Goal: Transaction & Acquisition: Purchase product/service

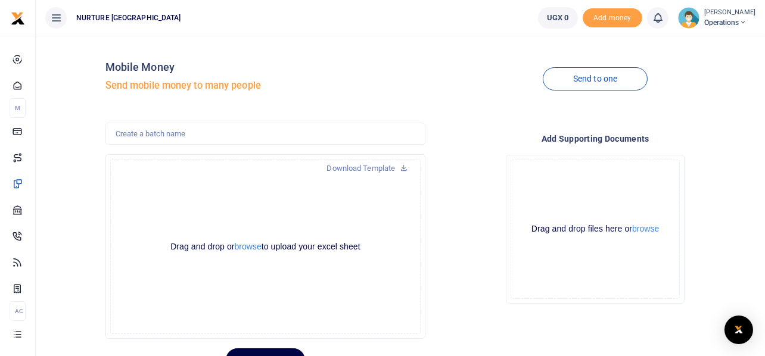
click at [436, 72] on div "Send to one" at bounding box center [595, 79] width 330 height 68
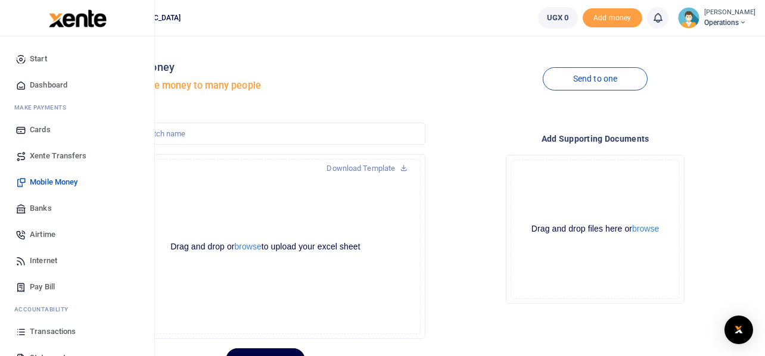
click at [42, 182] on span "Mobile Money" at bounding box center [54, 182] width 48 height 12
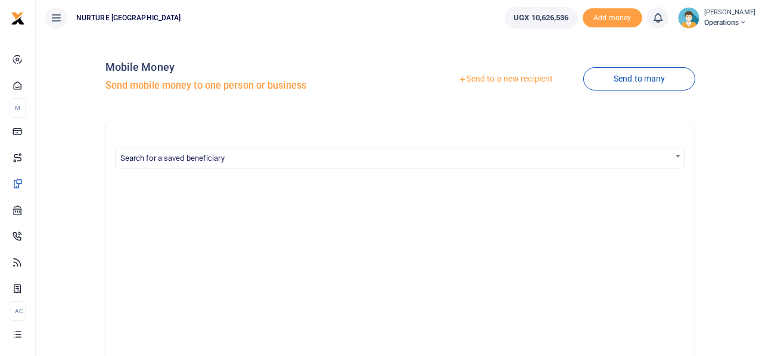
click at [501, 77] on link "Send to a new recipient" at bounding box center [505, 78] width 155 height 21
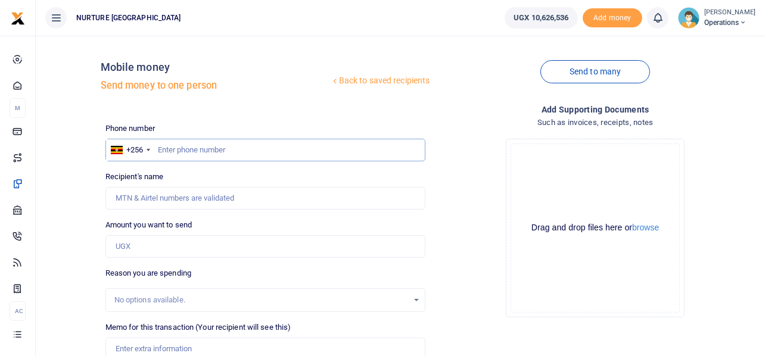
click at [260, 145] on input "text" at bounding box center [265, 150] width 320 height 23
click at [229, 213] on div "Phone number +256 Uganda +256 Phone is required. Recipient's name Name is requi…" at bounding box center [266, 305] width 330 height 364
click at [214, 154] on input "text" at bounding box center [265, 150] width 320 height 23
type input "745941854"
click at [183, 253] on input "Amount you want to send" at bounding box center [265, 246] width 320 height 23
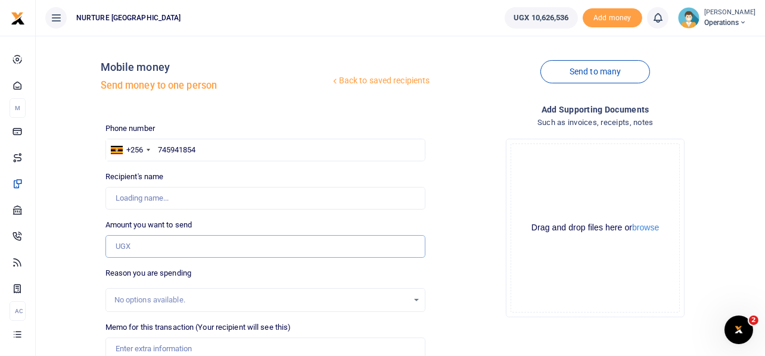
type input "Zurufa Nakiyembe"
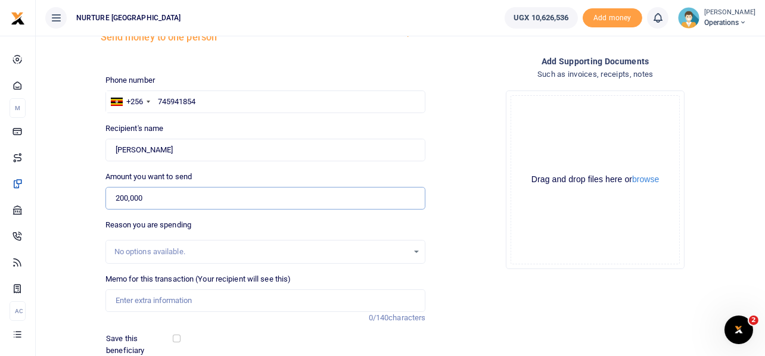
scroll to position [171, 0]
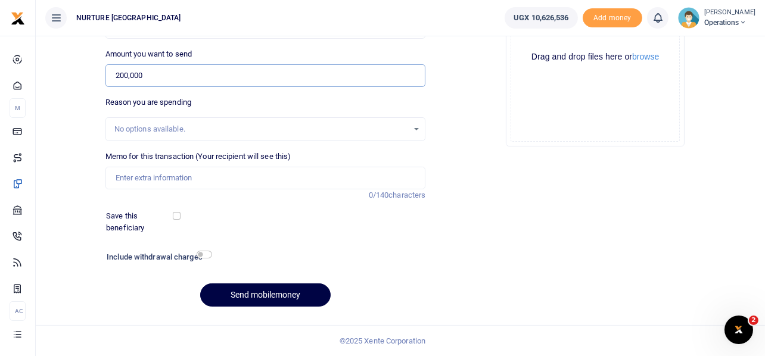
type input "200,000"
click at [168, 178] on input "Memo for this transaction (Your recipient will see this)" at bounding box center [265, 178] width 320 height 23
paste input "Payment for purchase of 2 local kettles for the catering department Aug 25"
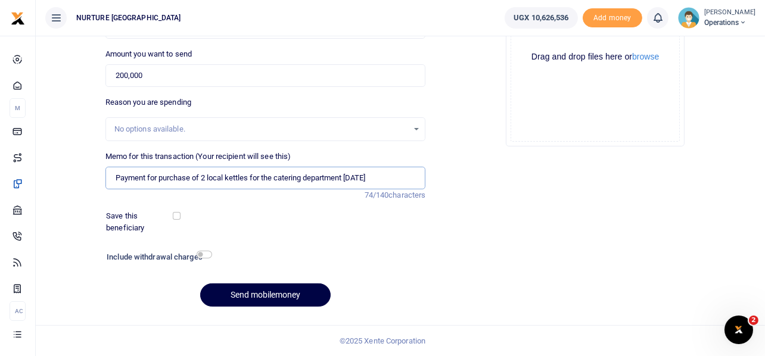
click at [204, 177] on input "Payment for purchase of 2 local kettles for the catering department Aug 25" at bounding box center [265, 178] width 320 height 23
drag, startPoint x: 224, startPoint y: 177, endPoint x: 201, endPoint y: 176, distance: 22.6
click at [201, 176] on input "Payment for purchase of 2 local kettles for the catering department Aug 25" at bounding box center [265, 178] width 320 height 23
type input "Payment for purchase of 3 kettles for the catering department Aug 25"
click at [206, 254] on input "checkbox" at bounding box center [204, 255] width 15 height 8
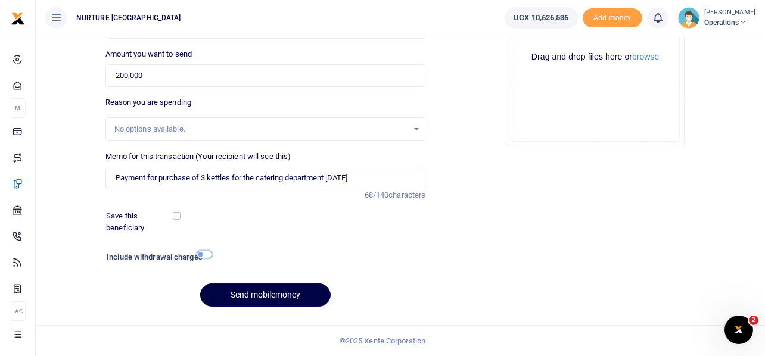
checkbox input "true"
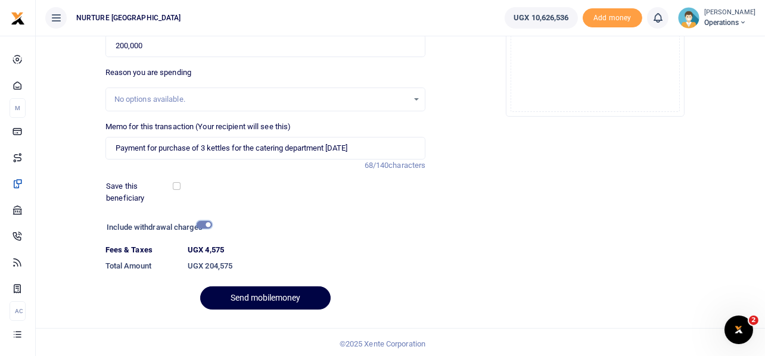
scroll to position [204, 0]
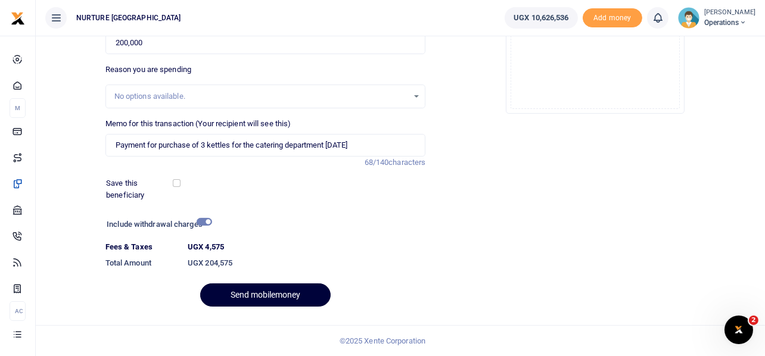
click at [280, 294] on button "Send mobilemoney" at bounding box center [265, 294] width 130 height 23
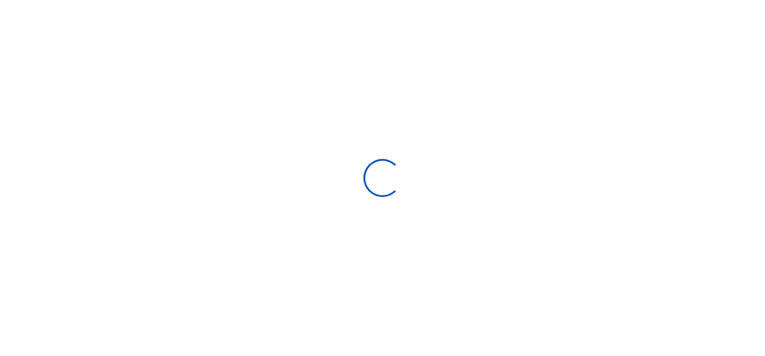
select select
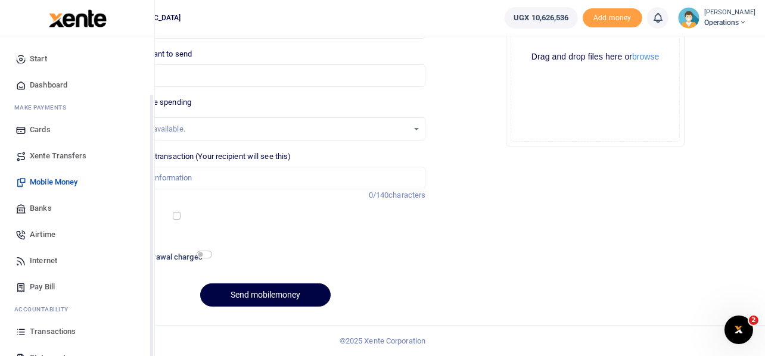
scroll to position [68, 0]
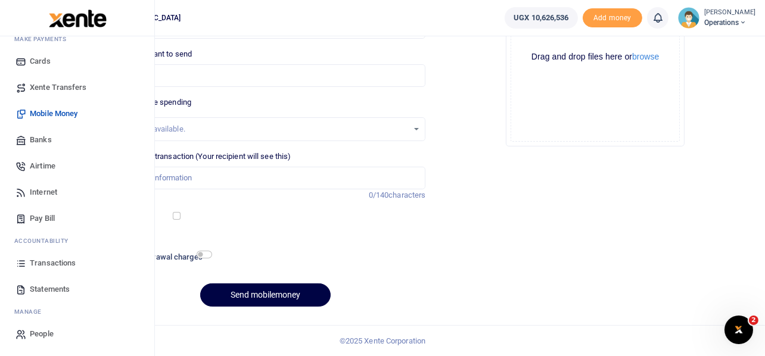
click at [56, 263] on span "Transactions" at bounding box center [53, 263] width 46 height 12
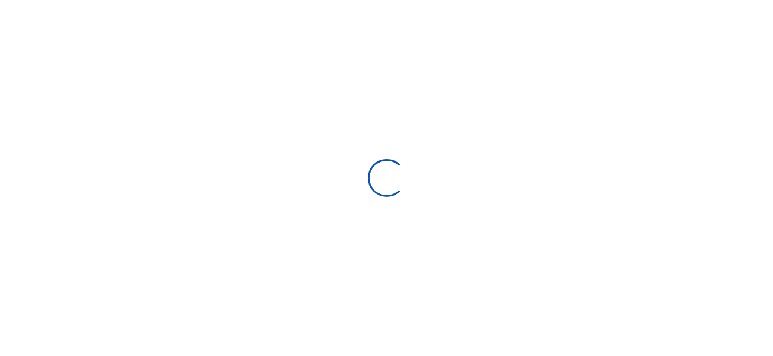
type input "[DATE] - [DATE]"
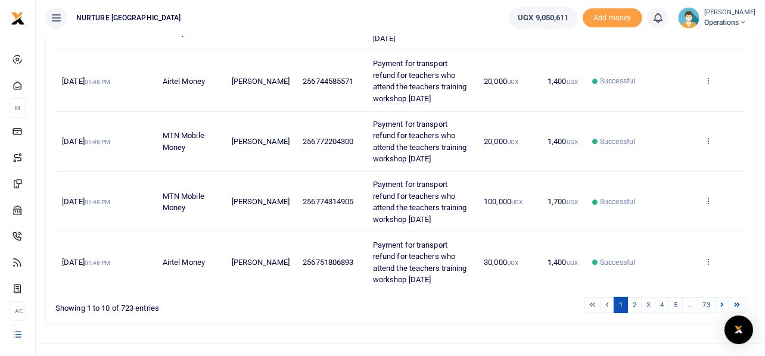
scroll to position [457, 0]
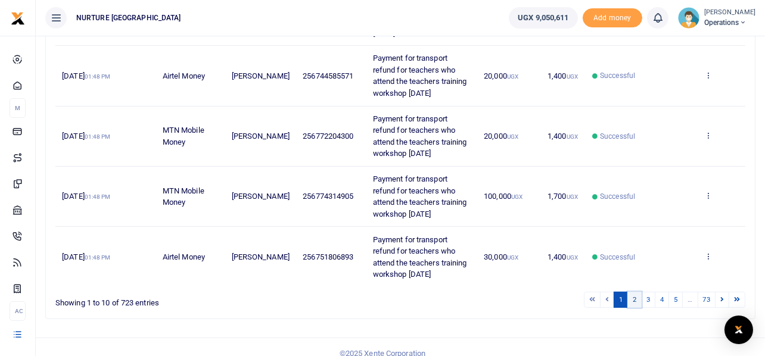
click at [633, 292] on link "2" at bounding box center [634, 300] width 14 height 16
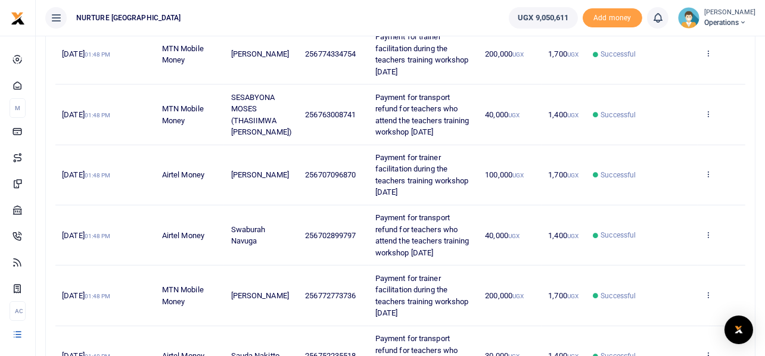
scroll to position [550, 0]
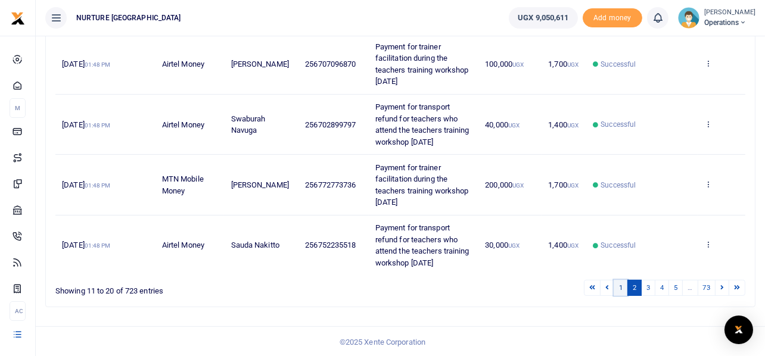
click at [620, 289] on link "1" at bounding box center [620, 288] width 14 height 16
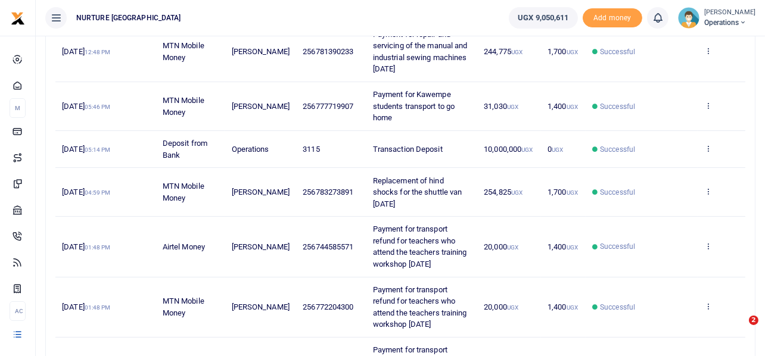
scroll to position [457, 0]
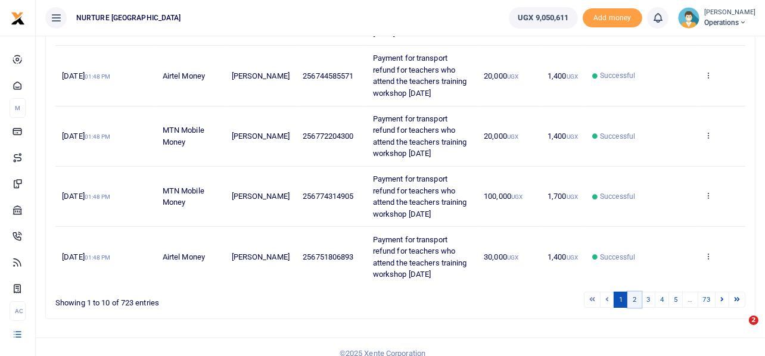
click at [634, 292] on link "2" at bounding box center [634, 300] width 14 height 16
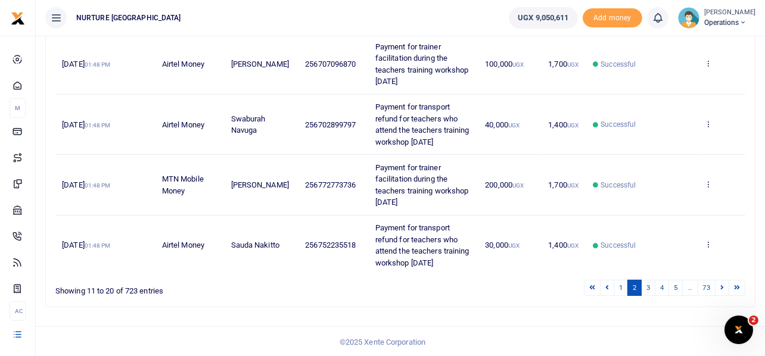
scroll to position [0, 0]
click at [647, 291] on link "3" at bounding box center [648, 288] width 14 height 16
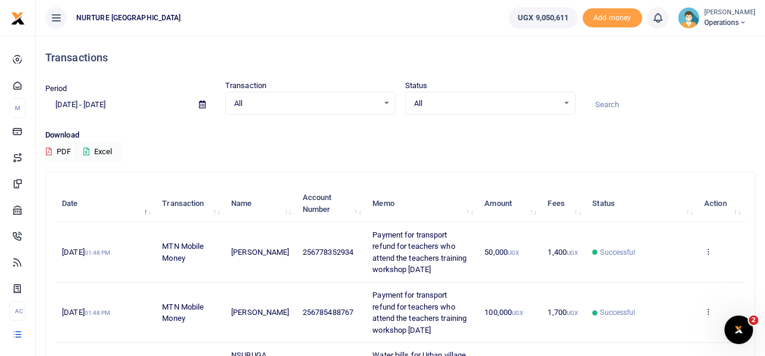
scroll to position [446, 0]
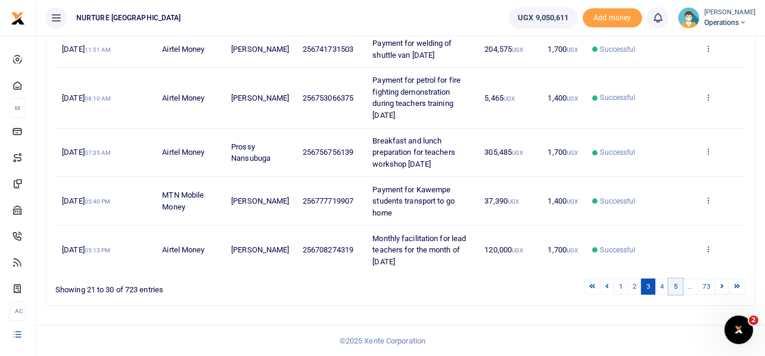
click at [674, 287] on link "5" at bounding box center [675, 287] width 14 height 16
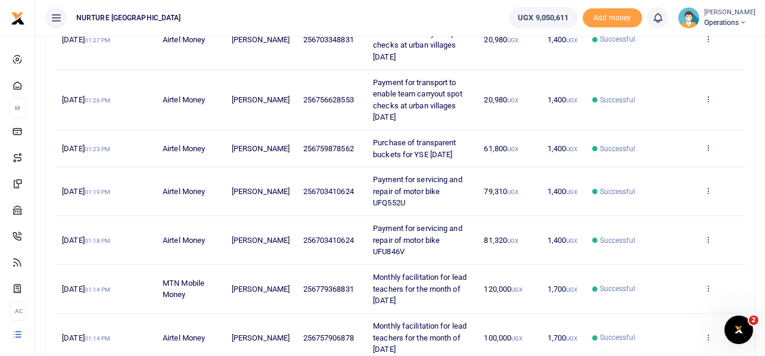
scroll to position [469, 0]
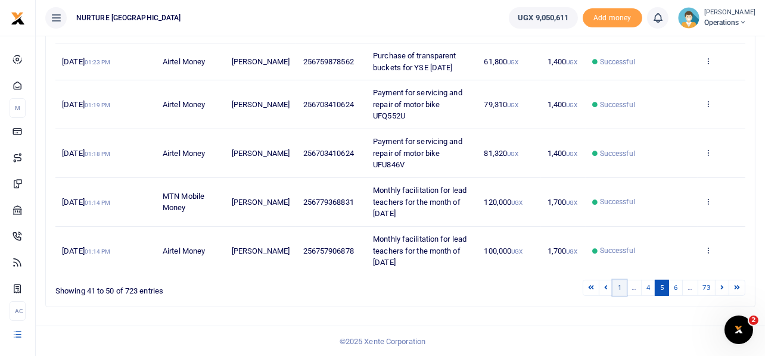
click at [617, 281] on link "1" at bounding box center [619, 288] width 14 height 16
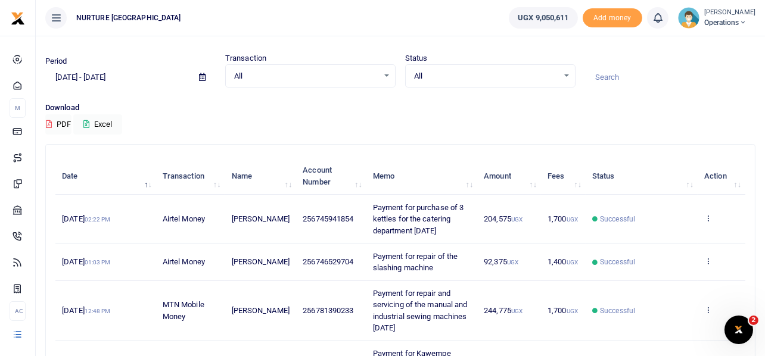
scroll to position [0, 0]
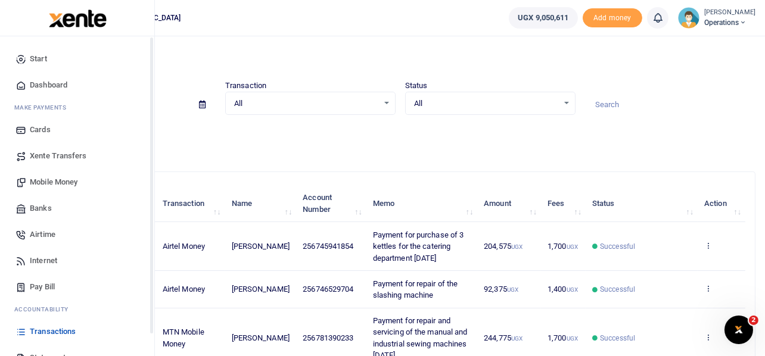
click at [39, 179] on span "Mobile Money" at bounding box center [54, 182] width 48 height 12
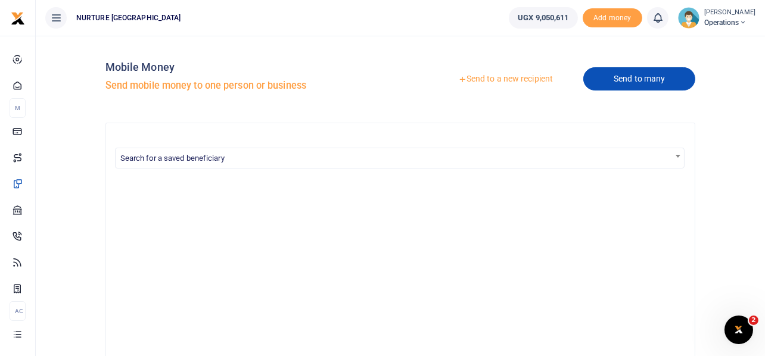
click at [625, 87] on link "Send to many" at bounding box center [639, 78] width 112 height 23
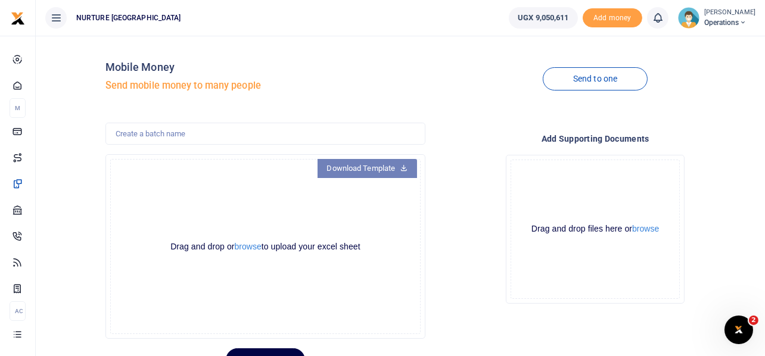
click at [400, 164] on icon at bounding box center [404, 167] width 8 height 8
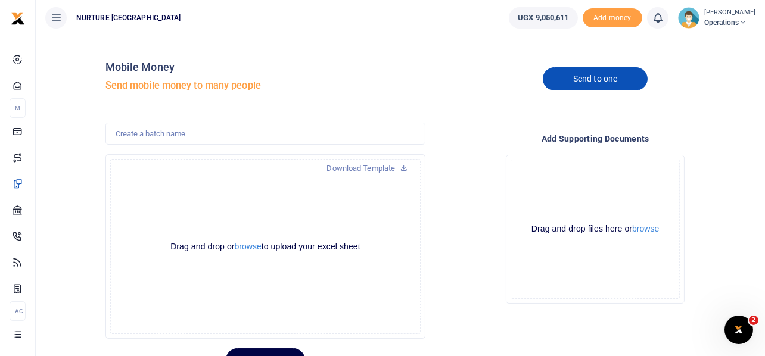
click at [615, 79] on link "Send to one" at bounding box center [594, 78] width 105 height 23
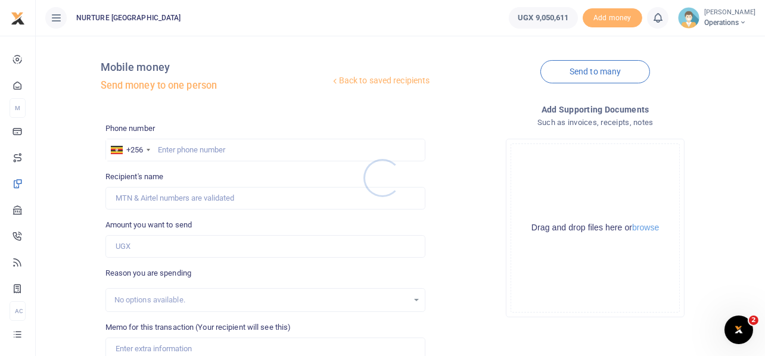
click at [221, 149] on div at bounding box center [382, 178] width 765 height 356
click at [162, 147] on div at bounding box center [382, 178] width 765 height 356
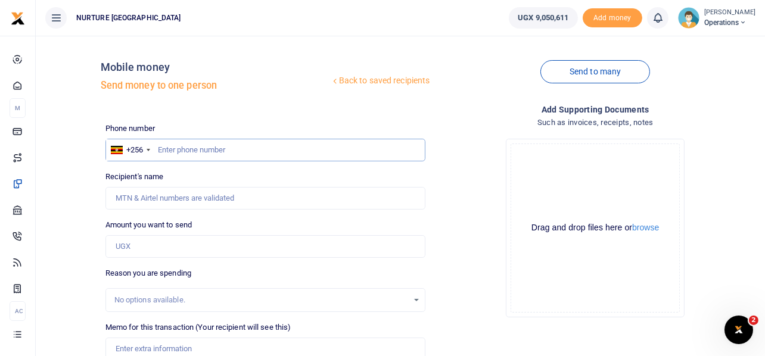
click at [188, 147] on input "text" at bounding box center [265, 150] width 320 height 23
paste input "783549510"
type input "783549510"
type input "Aloysius Mutesasira"
type input "783549510"
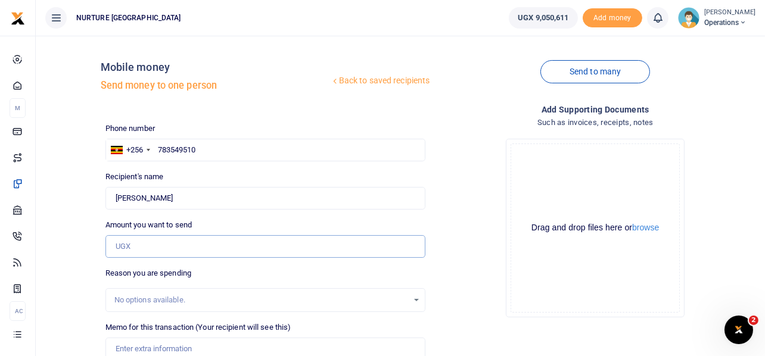
click at [180, 245] on input "Amount you want to send" at bounding box center [265, 246] width 320 height 23
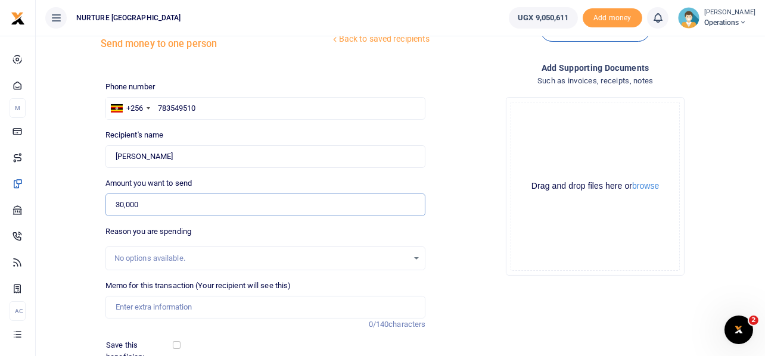
scroll to position [59, 0]
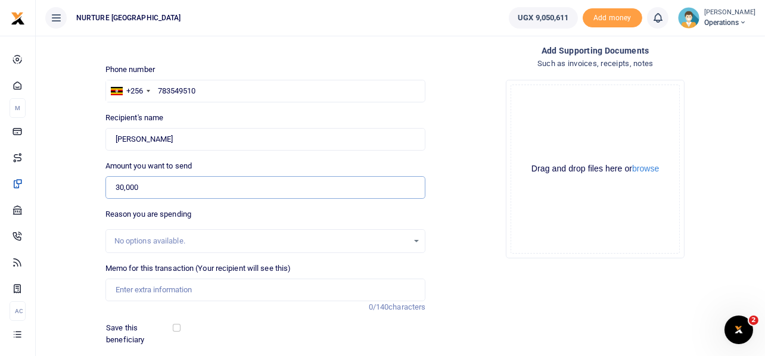
type input "30,000"
click at [466, 219] on div "Drop your files here Drag and drop files here or browse Powered by Uppy" at bounding box center [595, 169] width 320 height 198
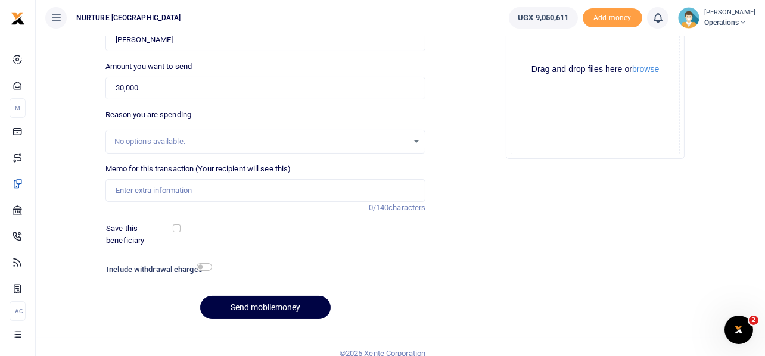
scroll to position [171, 0]
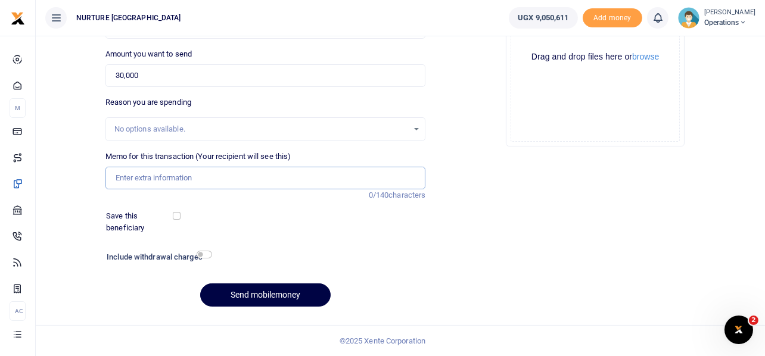
click at [182, 179] on input "Memo for this transaction (Your recipient will see this)" at bounding box center [265, 178] width 320 height 23
click at [183, 173] on input "Memo for this transaction (Your recipient will see this)" at bounding box center [265, 178] width 320 height 23
paste input "Facilitating the team that raised the tent and hiring a mobile speaker for carr…"
click at [320, 183] on input "Facilitating the team that raised the tent and hiring a mobile speaker for carr…" at bounding box center [265, 178] width 320 height 23
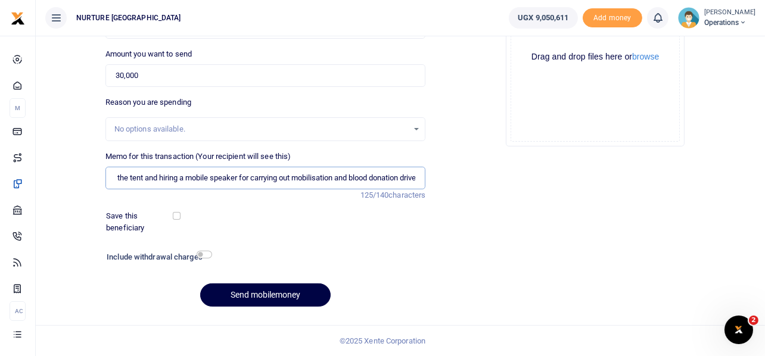
scroll to position [168, 0]
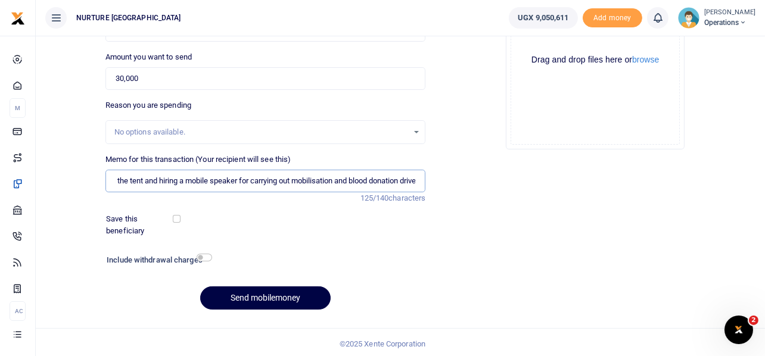
click at [240, 180] on input "Facilitating the team that raised the tent and hiring a mobile speaker for carr…" at bounding box center [265, 181] width 320 height 23
click at [251, 183] on input "Facilitating the team that raised the tent and hiring a mobile speaker for carr…" at bounding box center [265, 181] width 320 height 23
click at [153, 188] on input "Facilitating the team that raised the tent and hiring a mobile speaker for carr…" at bounding box center [265, 181] width 320 height 23
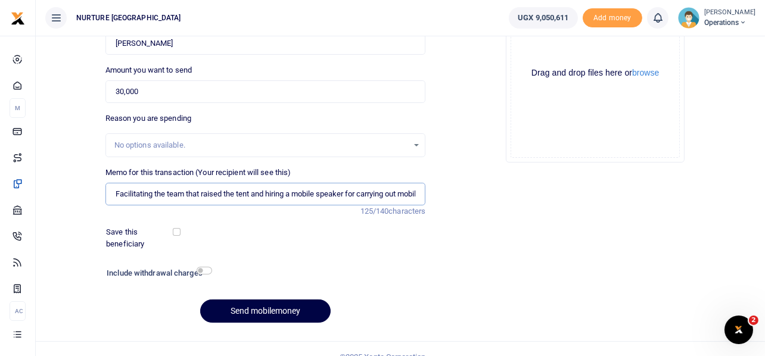
scroll to position [171, 0]
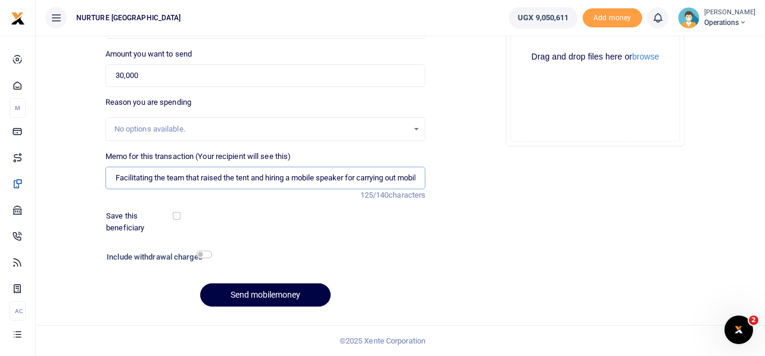
type input "Facilitating the team that raised the tent and hiring a mobile speaker for carr…"
click at [204, 252] on input "checkbox" at bounding box center [204, 255] width 15 height 8
checkbox input "true"
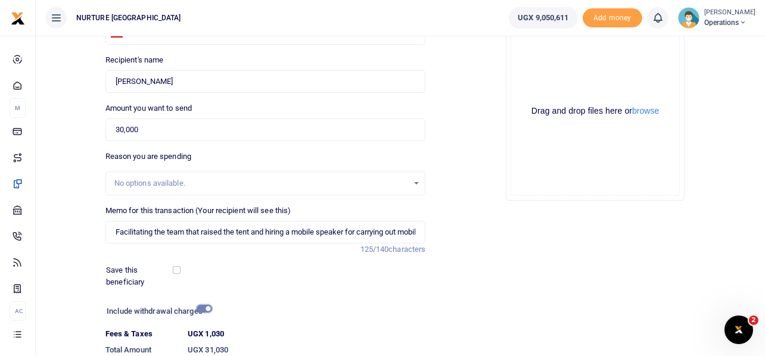
scroll to position [204, 0]
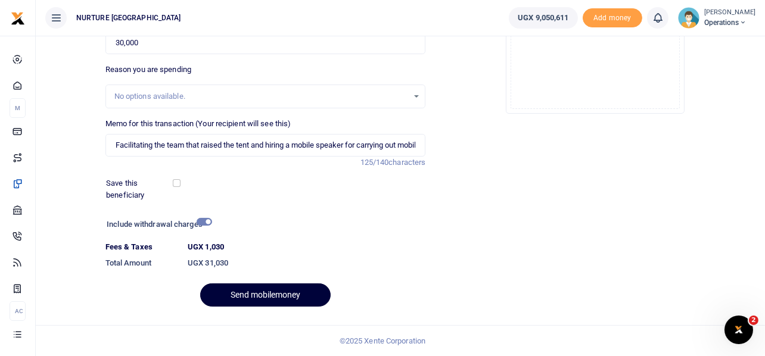
click at [273, 293] on button "Send mobilemoney" at bounding box center [265, 294] width 130 height 23
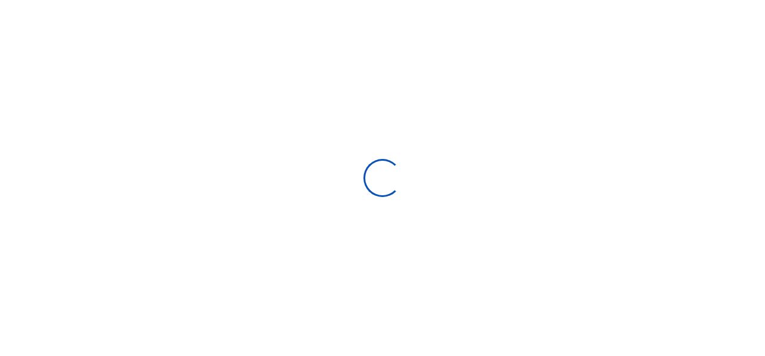
select select
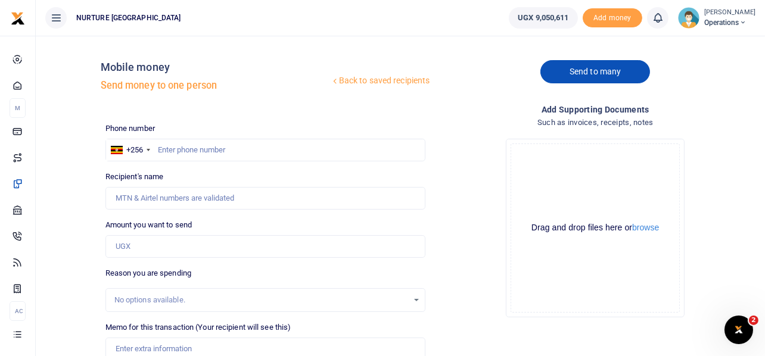
click at [602, 69] on link "Send to many" at bounding box center [595, 71] width 110 height 23
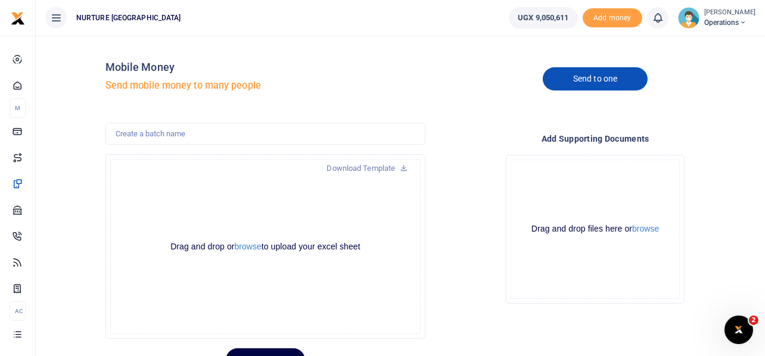
click at [587, 73] on link "Send to one" at bounding box center [594, 78] width 105 height 23
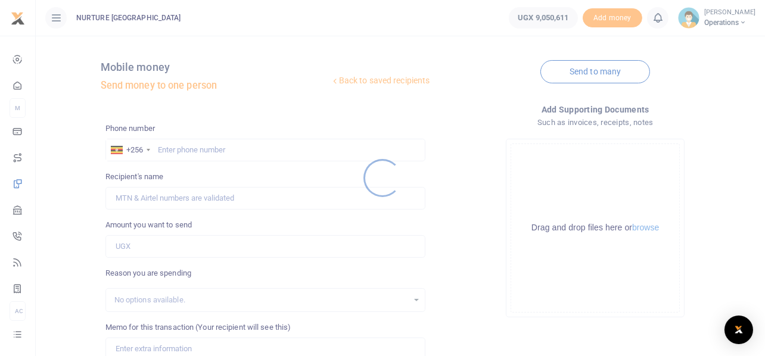
click at [591, 73] on div at bounding box center [382, 178] width 765 height 356
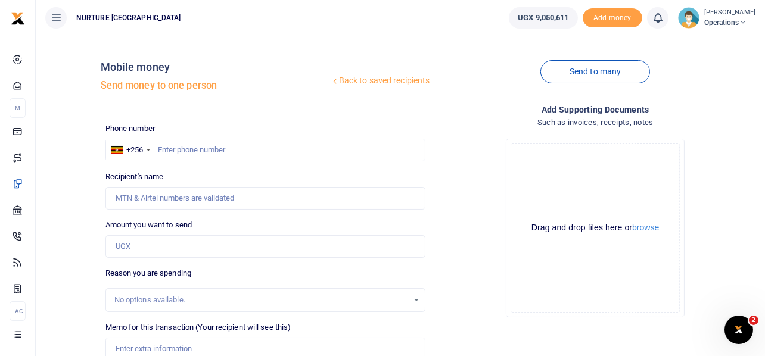
click at [591, 73] on link "Send to many" at bounding box center [595, 71] width 110 height 23
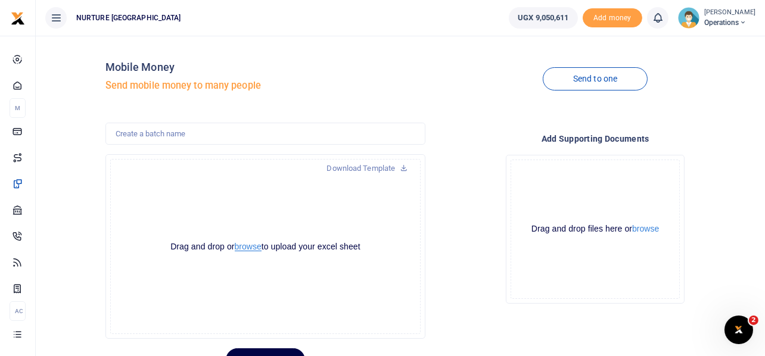
click at [248, 246] on button "browse" at bounding box center [248, 246] width 27 height 9
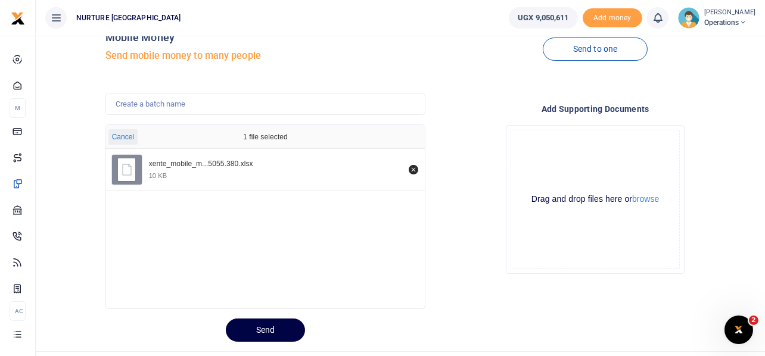
scroll to position [56, 0]
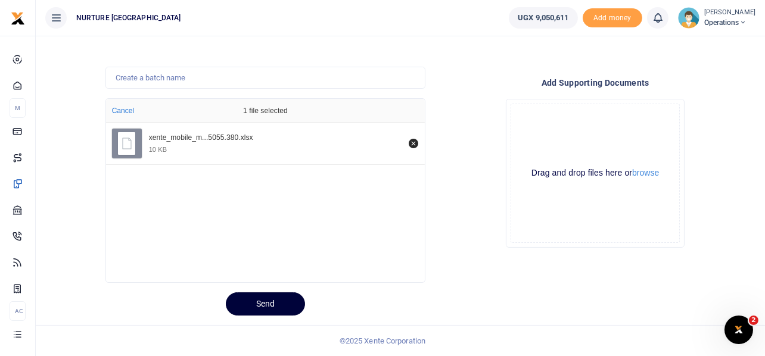
click at [265, 297] on button "Send" at bounding box center [265, 303] width 79 height 23
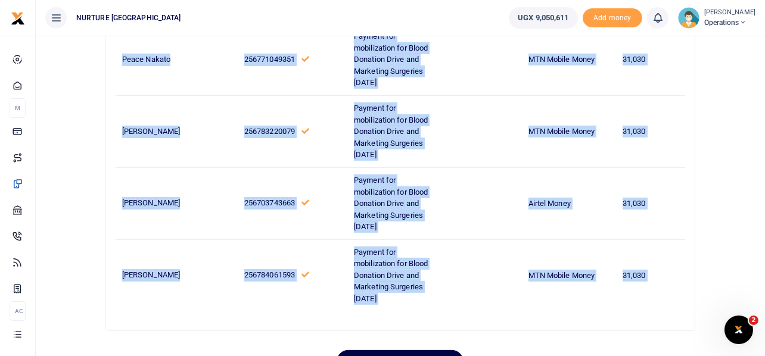
scroll to position [634, 0]
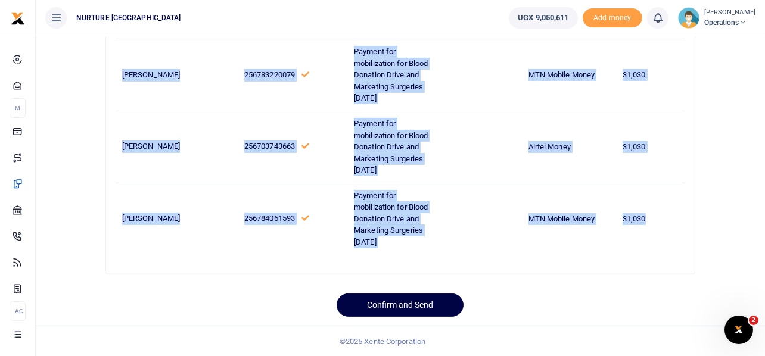
drag, startPoint x: 121, startPoint y: 204, endPoint x: 666, endPoint y: 222, distance: 545.1
copy tbody "Ategeka Jill Delys 256787974039 Payment for mobilization for Blood Donation Dri…"
click at [418, 305] on button "Confirm and Send" at bounding box center [399, 305] width 127 height 23
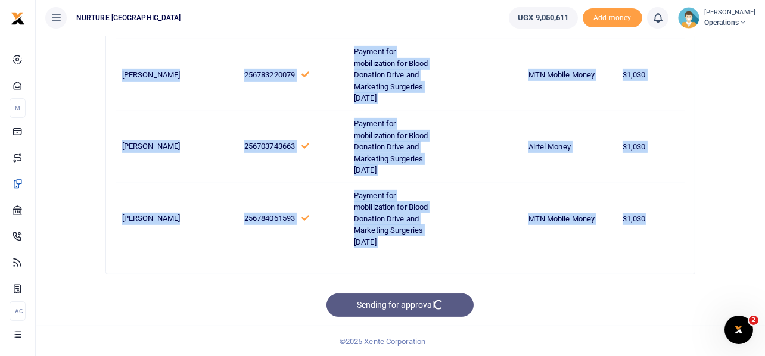
scroll to position [518, 0]
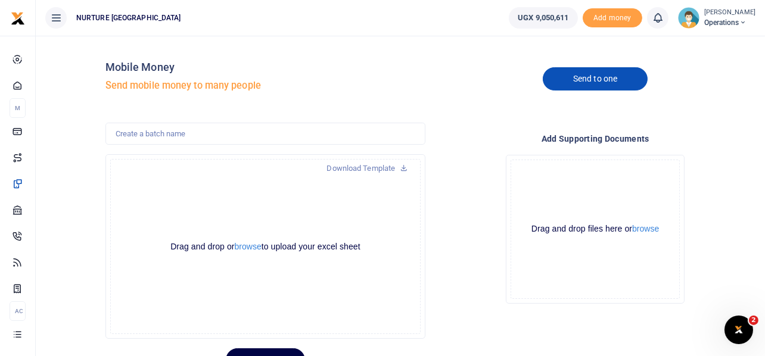
click at [583, 80] on link "Send to one" at bounding box center [594, 78] width 105 height 23
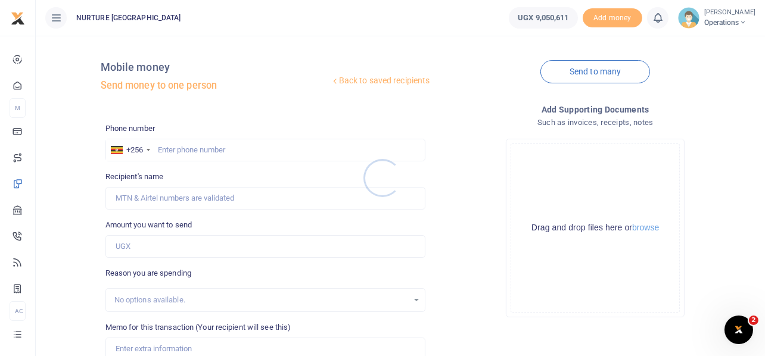
click at [216, 144] on div at bounding box center [382, 178] width 765 height 356
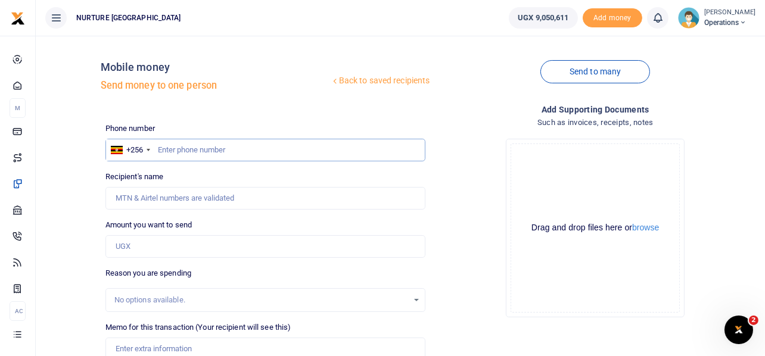
click at [207, 152] on input "text" at bounding box center [265, 150] width 320 height 23
paste input "56 789 733133"
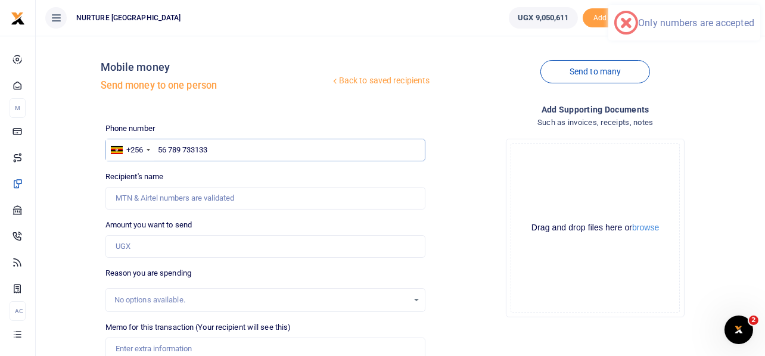
click at [169, 146] on input "56 789 733133" at bounding box center [265, 150] width 320 height 23
click at [173, 148] on input "789 733133" at bounding box center [265, 150] width 320 height 23
type input "789733133"
type input "Marriam Kalungi"
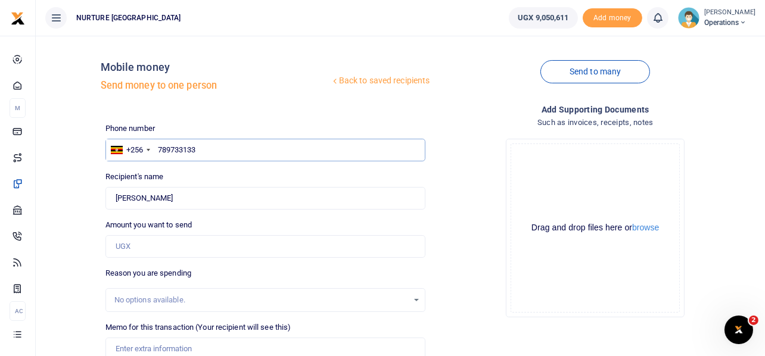
type input "789733133"
click at [162, 242] on input "Amount you want to send" at bounding box center [265, 246] width 320 height 23
click at [145, 249] on input "Amount you want to send" at bounding box center [265, 246] width 320 height 23
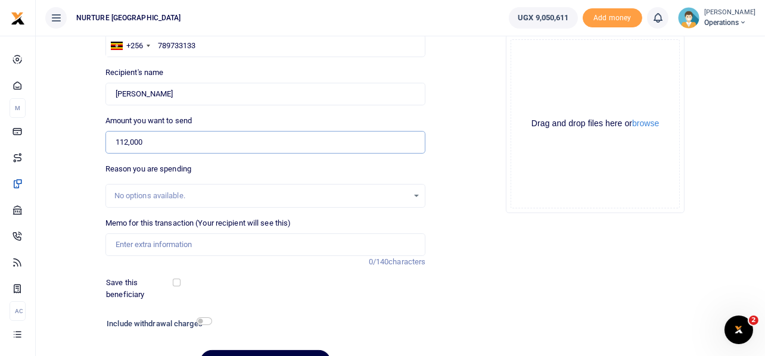
scroll to position [109, 0]
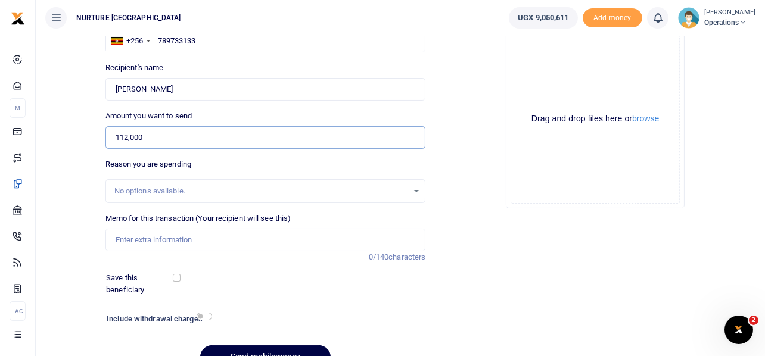
type input "112,000"
click at [158, 238] on input "Memo for this transaction (Your recipient will see this)" at bounding box center [265, 240] width 320 height 23
click at [156, 238] on input "Payment ofr engraving VHT smart phones" at bounding box center [265, 240] width 320 height 23
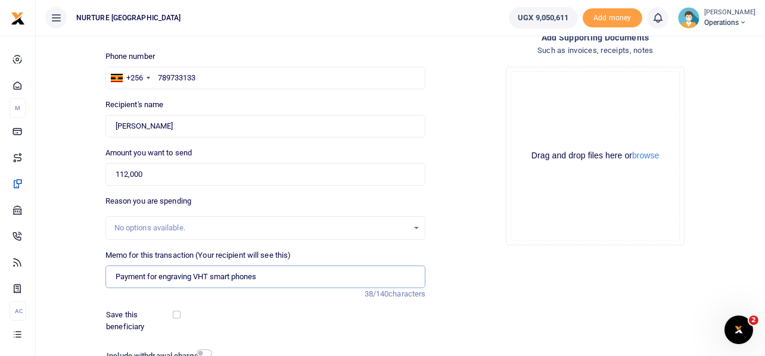
scroll to position [0, 0]
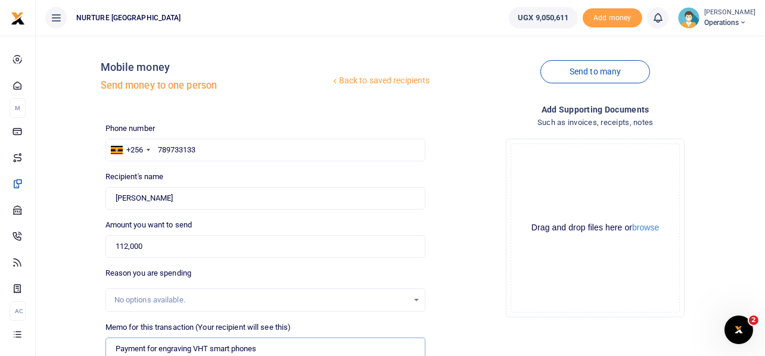
type input "Payment for engraving VHT smart phones"
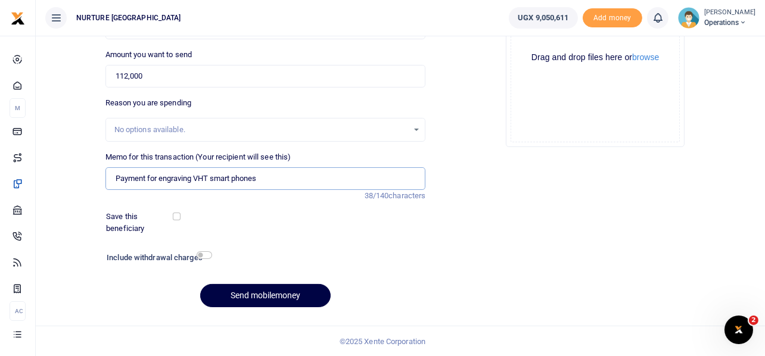
scroll to position [171, 0]
click at [205, 252] on input "checkbox" at bounding box center [204, 255] width 15 height 8
checkbox input "true"
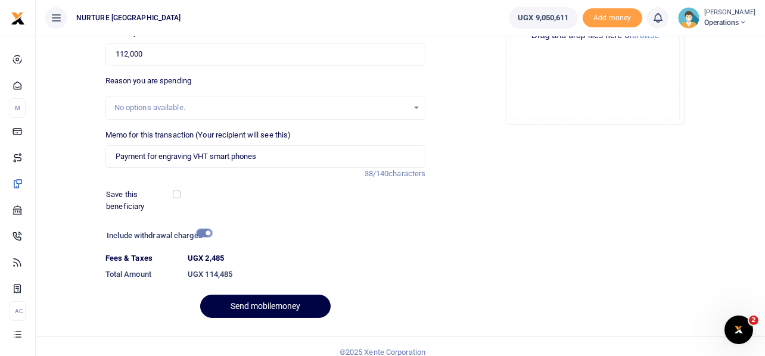
scroll to position [204, 0]
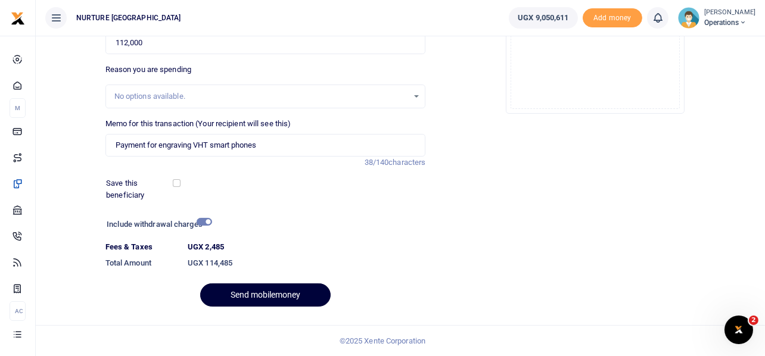
click at [274, 291] on button "Send mobilemoney" at bounding box center [265, 294] width 130 height 23
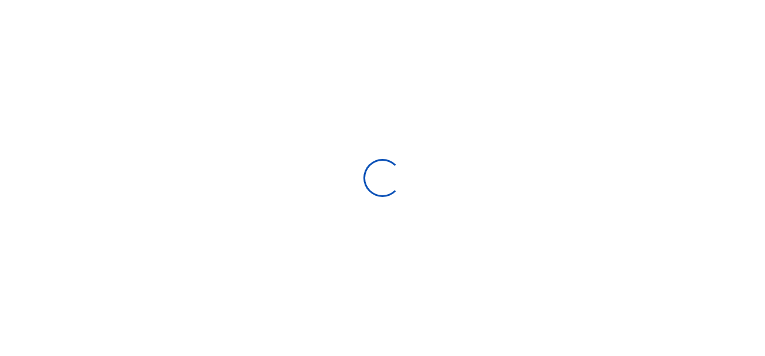
select select
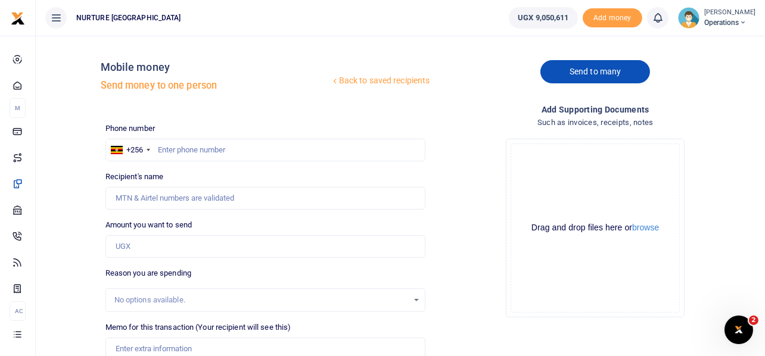
click at [598, 63] on link "Send to many" at bounding box center [595, 71] width 110 height 23
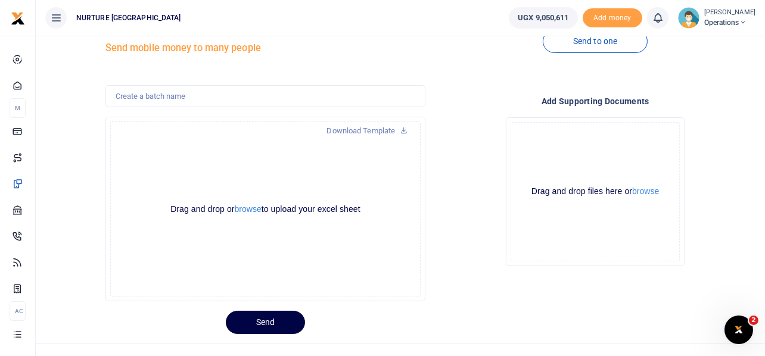
scroll to position [56, 0]
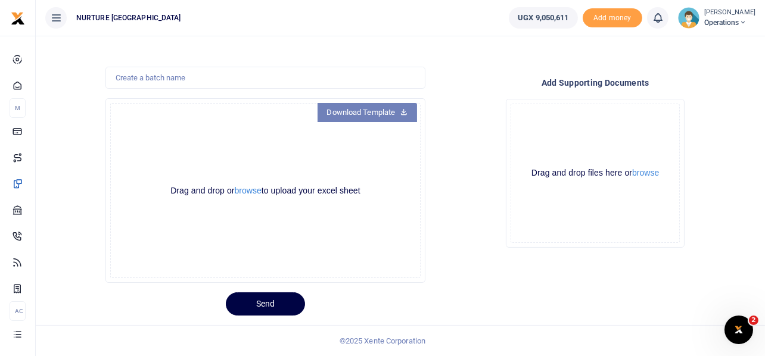
click at [373, 111] on link "Download Template" at bounding box center [367, 112] width 100 height 19
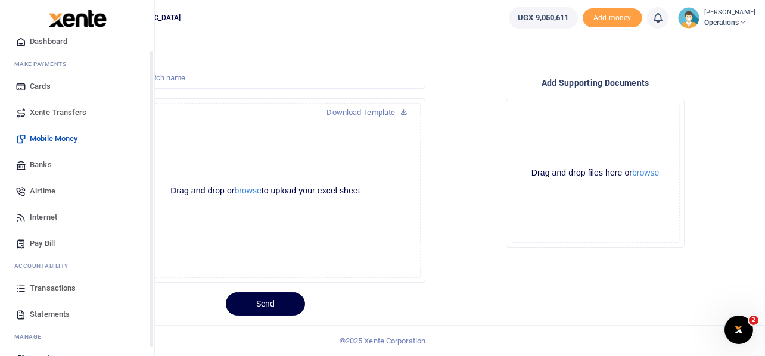
scroll to position [68, 0]
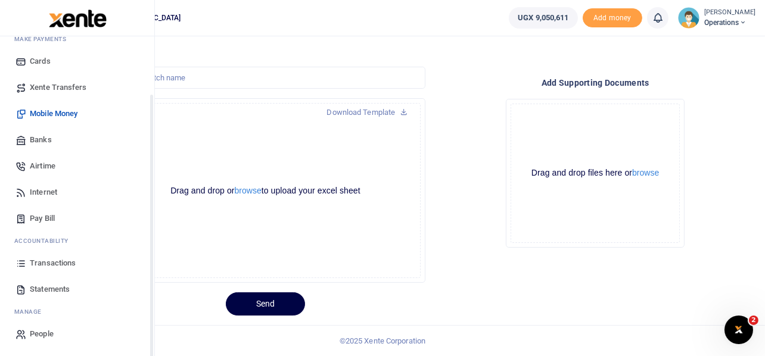
click at [49, 260] on span "Transactions" at bounding box center [53, 263] width 46 height 12
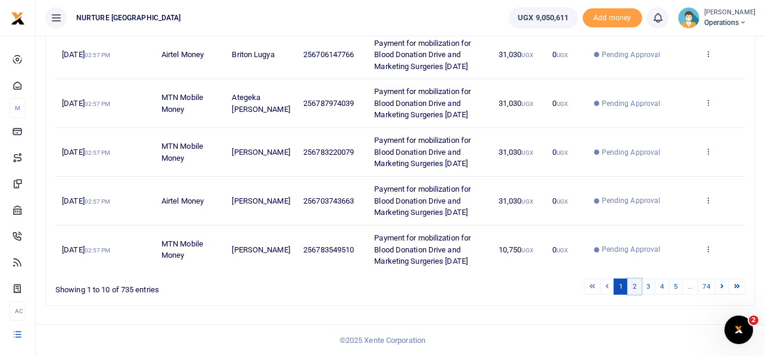
click at [631, 285] on link "2" at bounding box center [634, 287] width 14 height 16
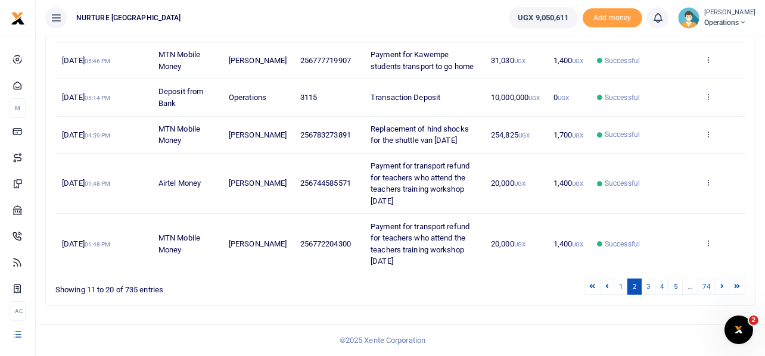
scroll to position [457, 0]
click at [651, 289] on link "3" at bounding box center [648, 287] width 14 height 16
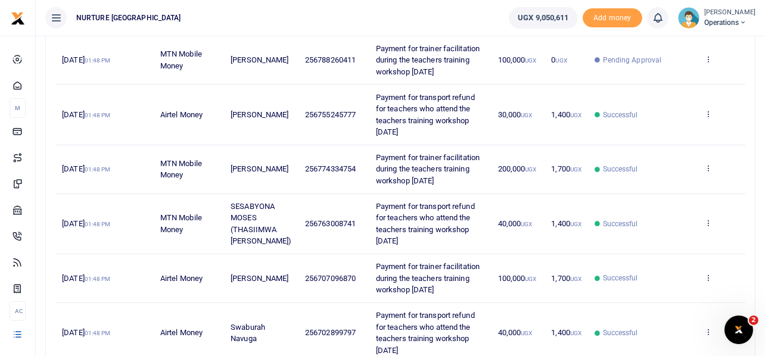
scroll to position [504, 0]
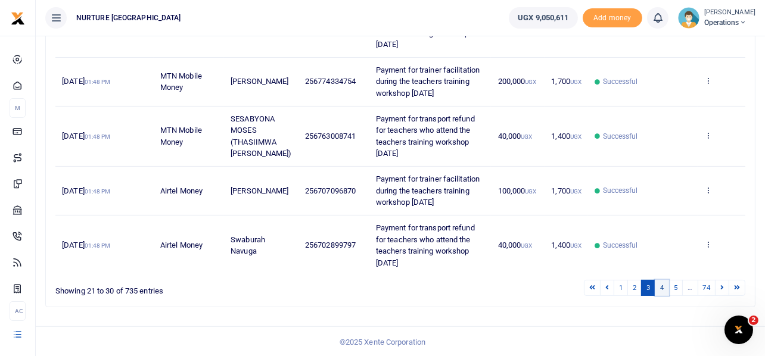
click at [658, 286] on link "4" at bounding box center [661, 288] width 14 height 16
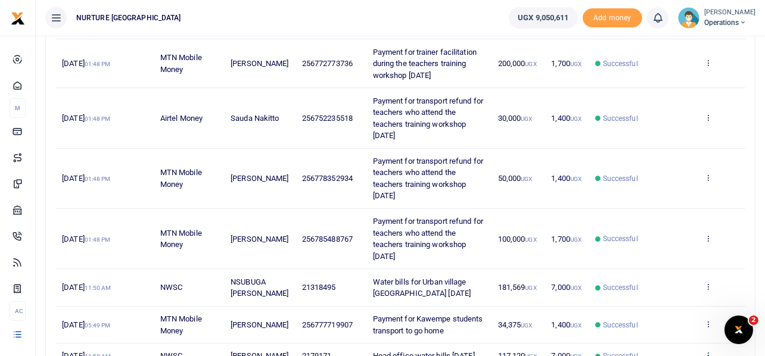
scroll to position [434, 0]
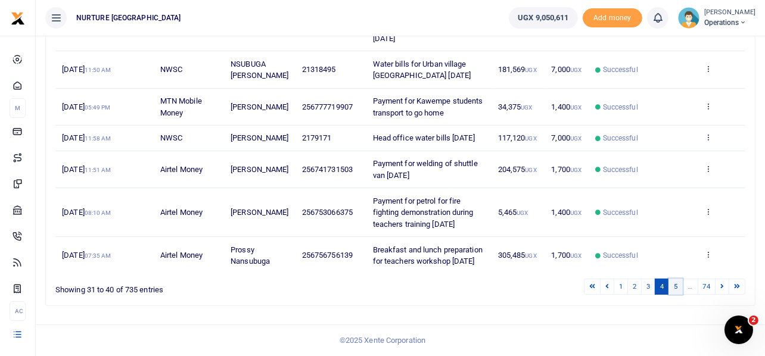
click at [673, 285] on link "5" at bounding box center [675, 287] width 14 height 16
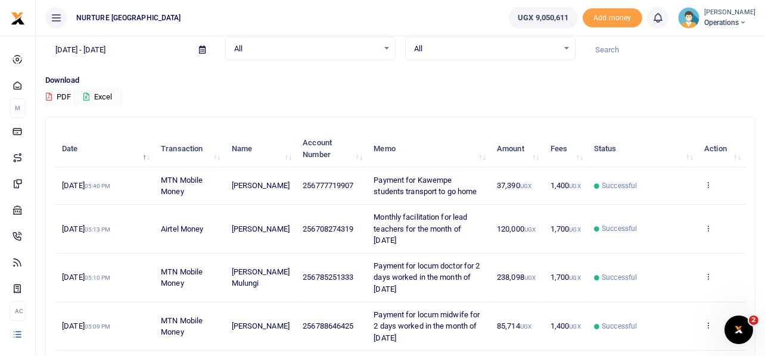
scroll to position [411, 0]
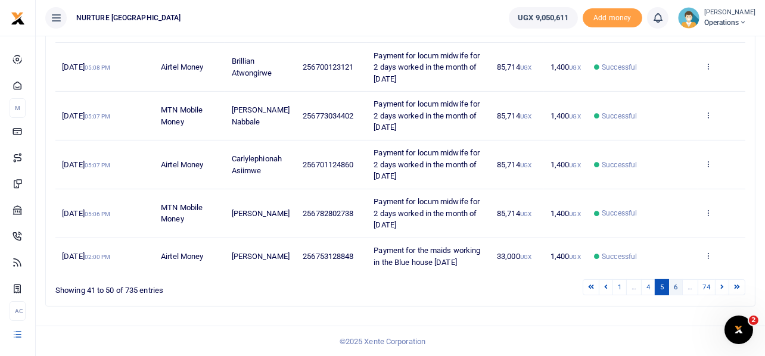
click at [678, 288] on link "6" at bounding box center [675, 287] width 14 height 16
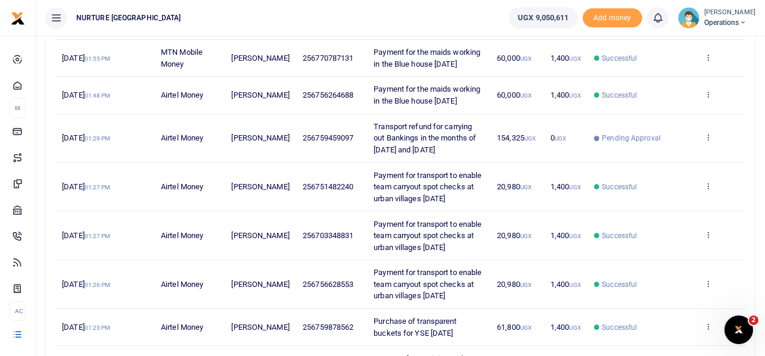
scroll to position [365, 0]
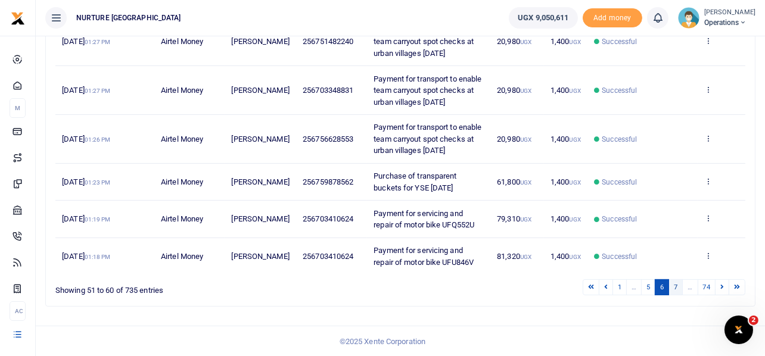
click at [676, 289] on link "7" at bounding box center [675, 287] width 14 height 16
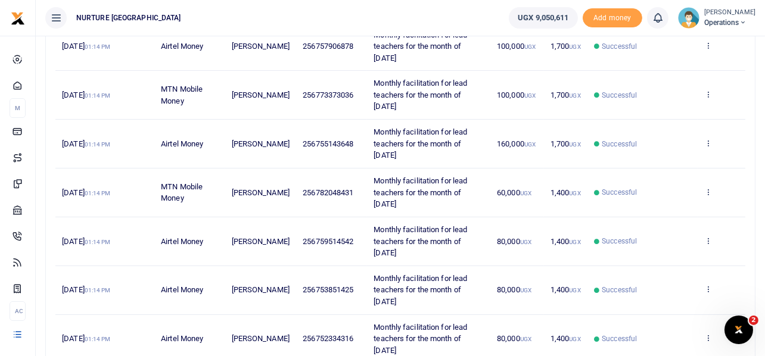
scroll to position [446, 0]
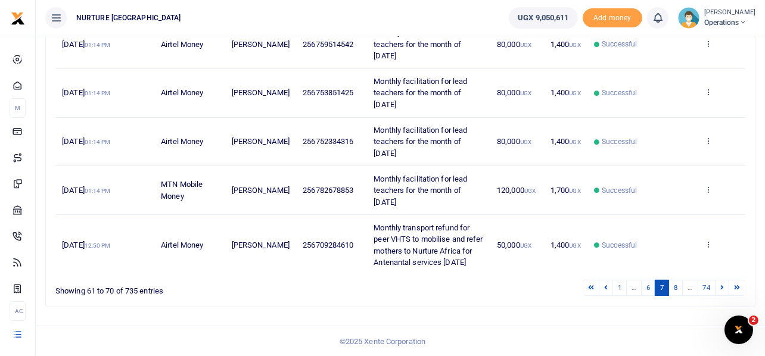
click at [676, 289] on link "8" at bounding box center [675, 288] width 14 height 16
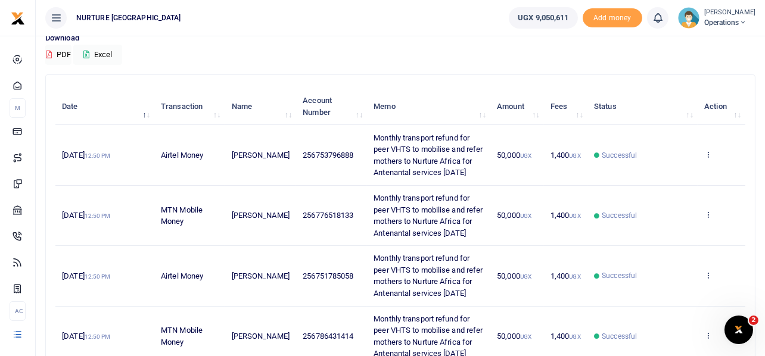
scroll to position [514, 0]
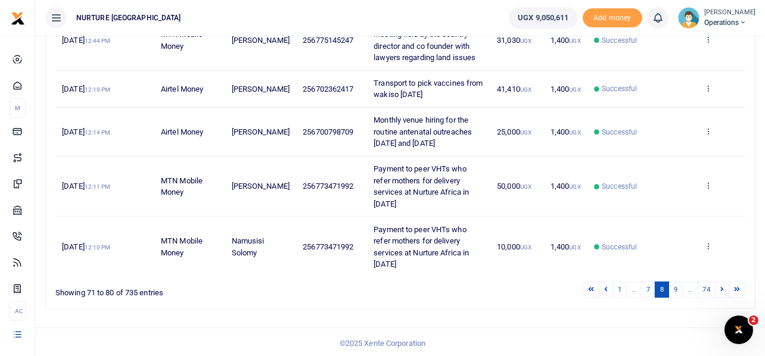
click at [676, 289] on link "9" at bounding box center [675, 290] width 14 height 16
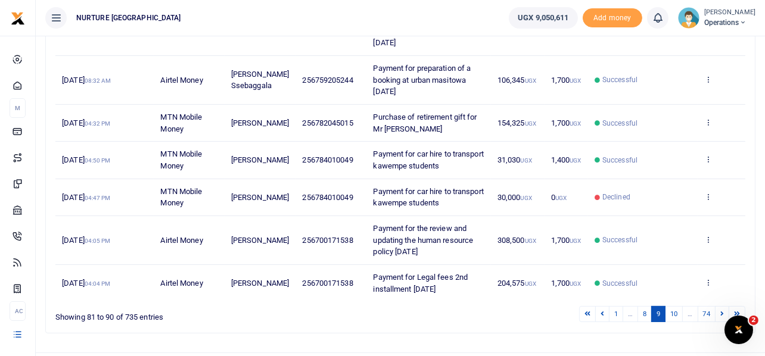
scroll to position [411, 0]
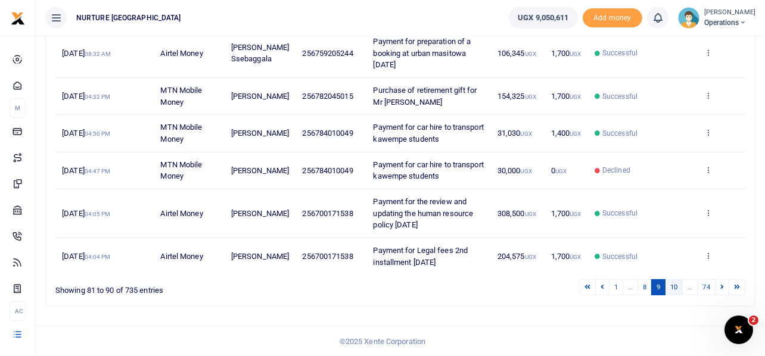
click at [673, 285] on link "10" at bounding box center [674, 287] width 18 height 16
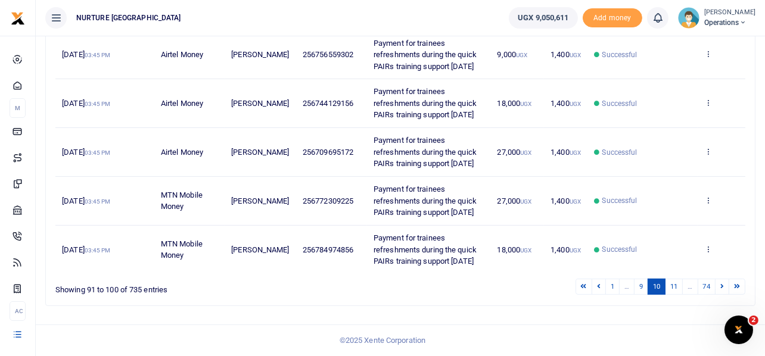
scroll to position [457, 0]
click at [673, 288] on link "11" at bounding box center [674, 287] width 18 height 16
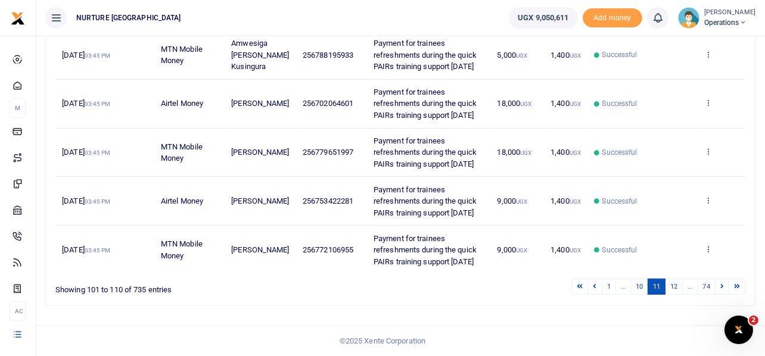
scroll to position [550, 0]
click at [673, 288] on link "12" at bounding box center [674, 287] width 18 height 16
click at [673, 285] on link "13" at bounding box center [674, 287] width 18 height 16
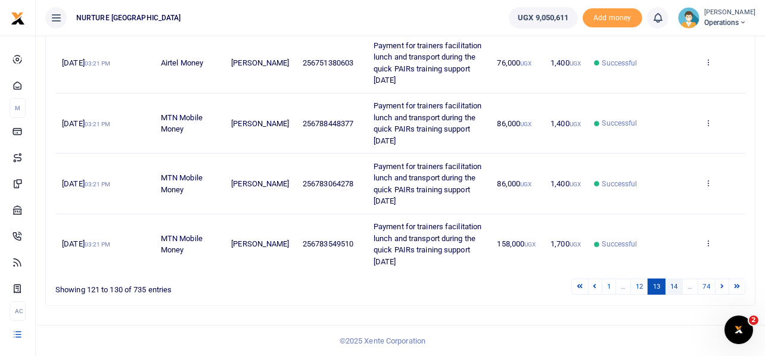
click at [668, 287] on link "14" at bounding box center [674, 287] width 18 height 16
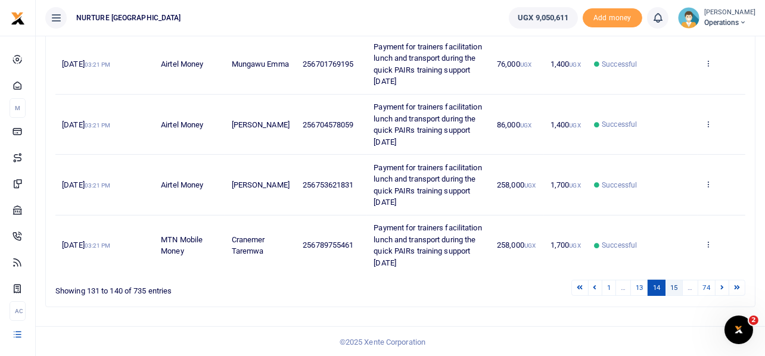
click at [670, 287] on link "15" at bounding box center [674, 288] width 18 height 16
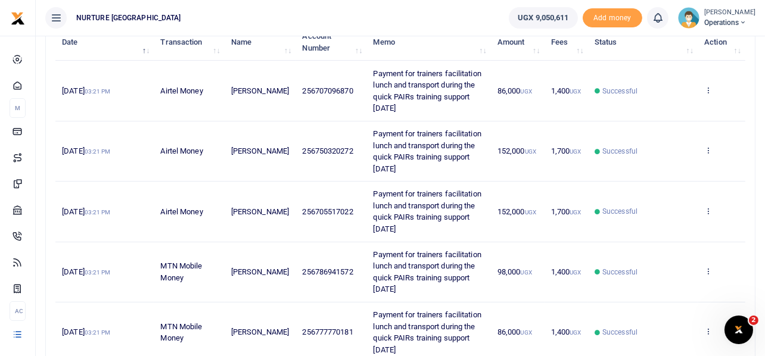
scroll to position [238, 0]
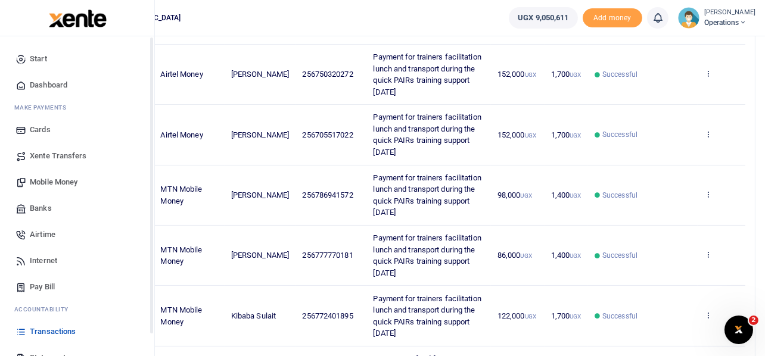
click at [38, 183] on span "Mobile Money" at bounding box center [54, 182] width 48 height 12
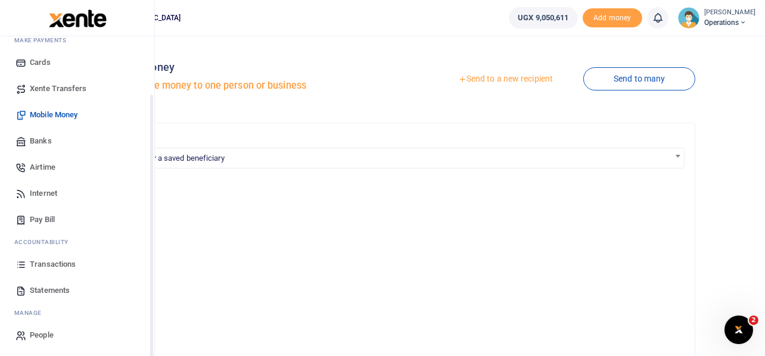
scroll to position [68, 0]
click at [38, 266] on span "Transactions" at bounding box center [53, 263] width 46 height 12
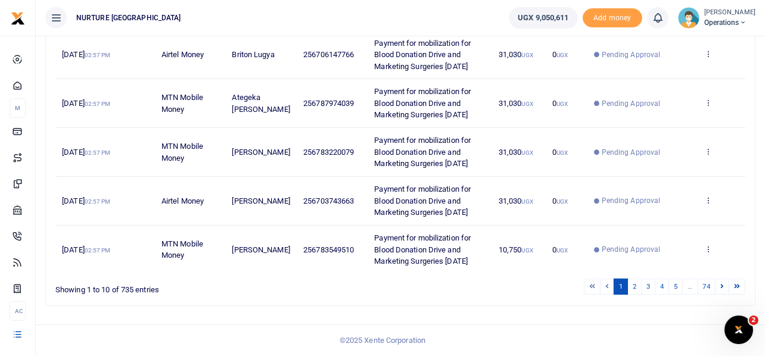
scroll to position [527, 0]
click at [644, 285] on link "3" at bounding box center [648, 287] width 14 height 16
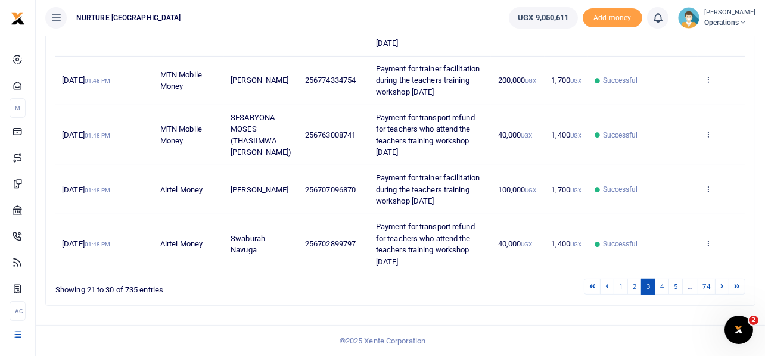
scroll to position [504, 0]
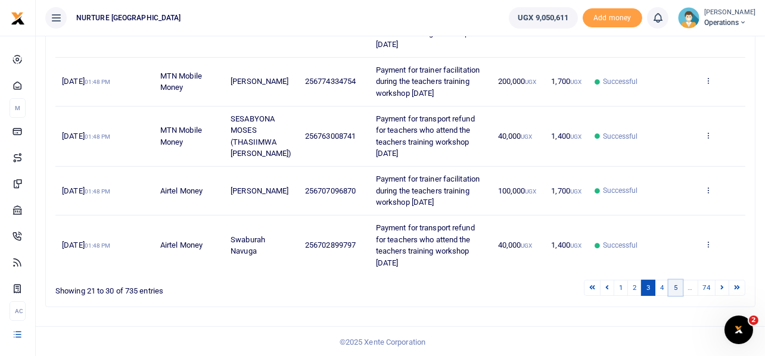
click at [675, 287] on link "5" at bounding box center [675, 288] width 14 height 16
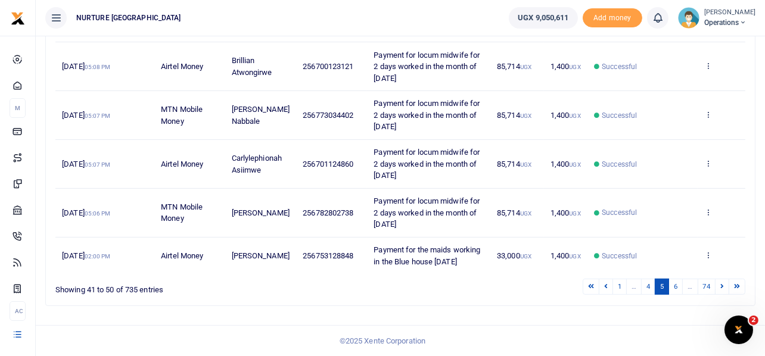
scroll to position [411, 0]
click at [675, 287] on link "6" at bounding box center [675, 287] width 14 height 16
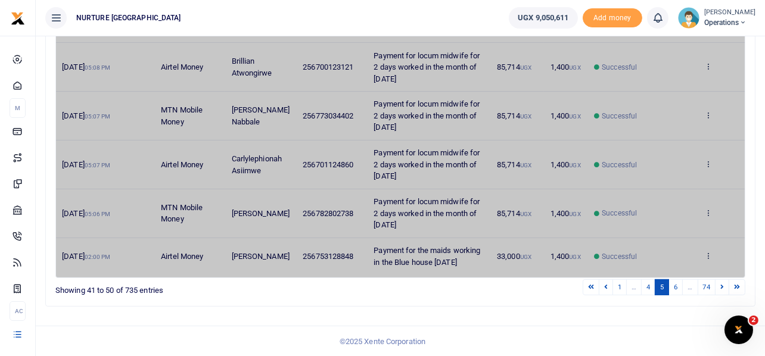
scroll to position [365, 0]
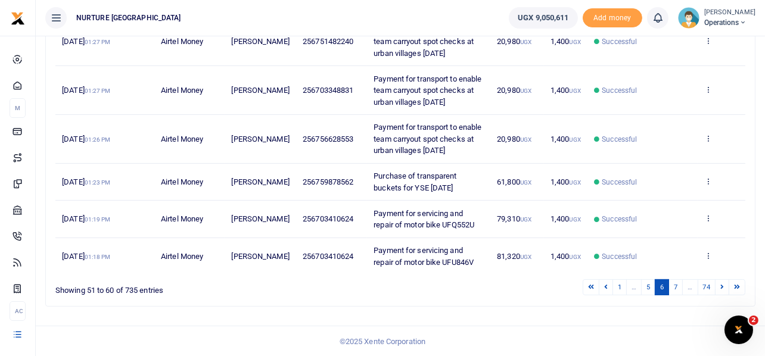
click at [675, 287] on link "7" at bounding box center [675, 287] width 14 height 16
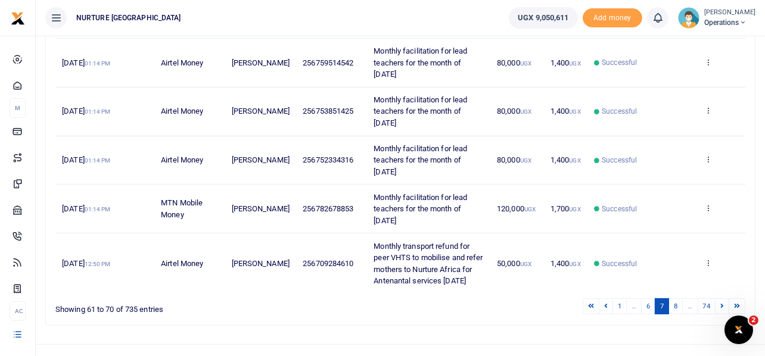
scroll to position [446, 0]
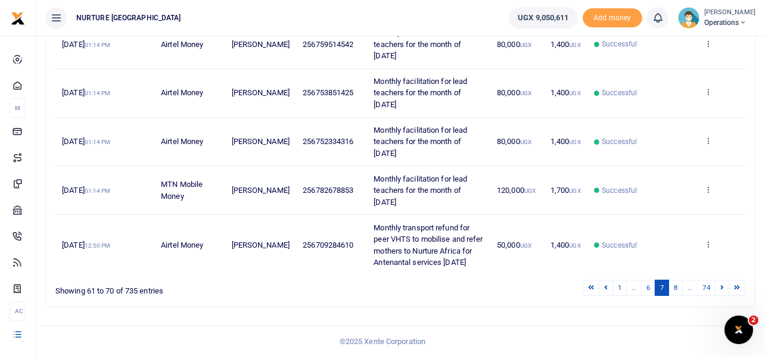
click at [675, 287] on link "8" at bounding box center [675, 288] width 14 height 16
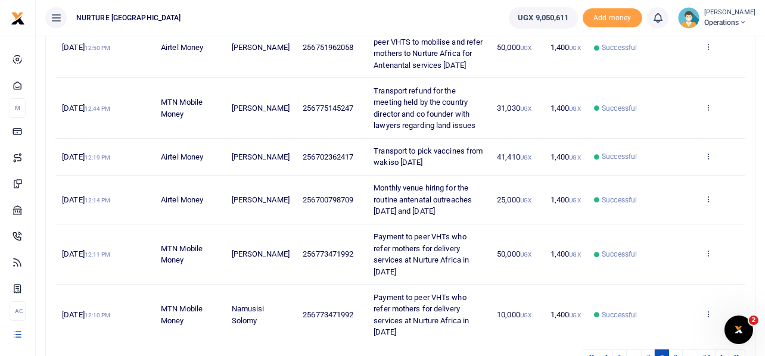
scroll to position [454, 0]
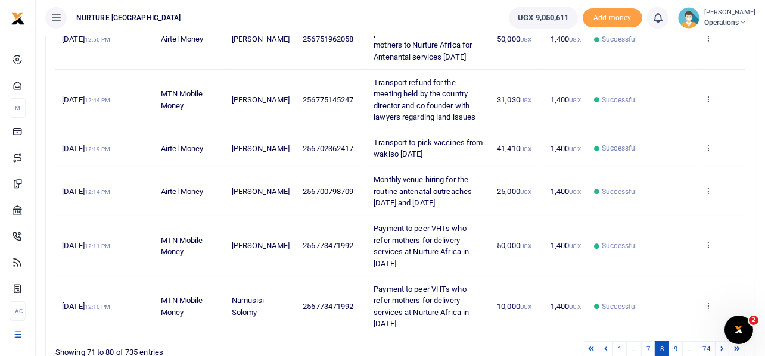
click at [675, 287] on td "Successful" at bounding box center [642, 306] width 110 height 60
click at [675, 345] on link "9" at bounding box center [675, 349] width 14 height 16
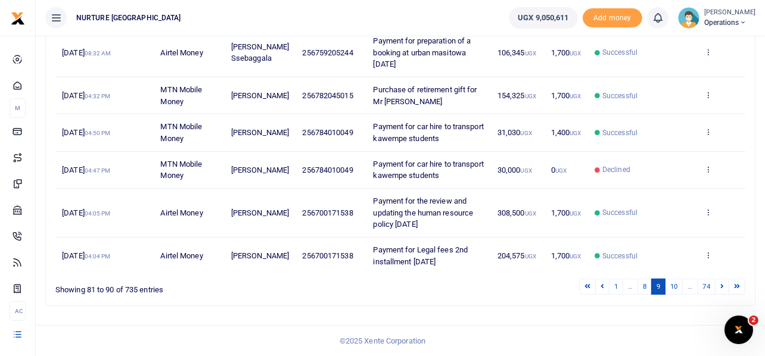
scroll to position [411, 0]
click at [674, 288] on link "10" at bounding box center [674, 287] width 18 height 16
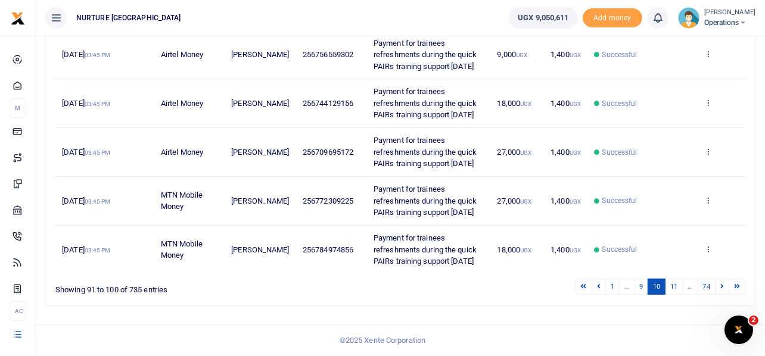
drag, startPoint x: 366, startPoint y: 92, endPoint x: 416, endPoint y: 130, distance: 62.9
click at [416, 128] on td "Payment for trainees refreshments during the quick PAIRs training support [DATE]" at bounding box center [428, 103] width 123 height 49
copy span "Payment for trainees refreshments during the quick PAIRs training support [DATE]"
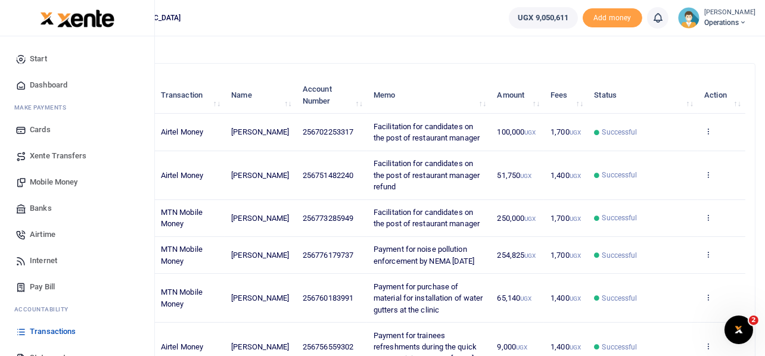
scroll to position [0, 0]
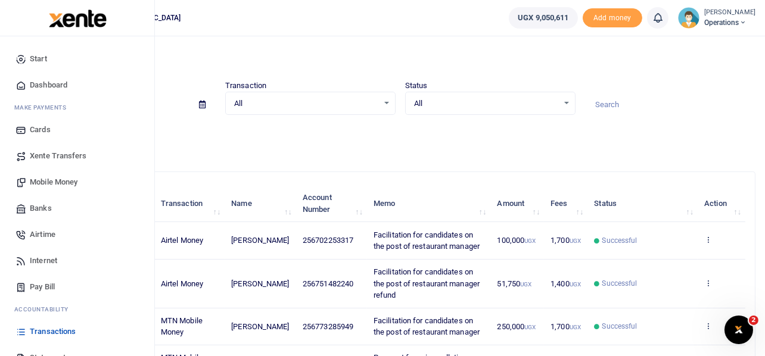
click at [61, 179] on span "Mobile Money" at bounding box center [54, 182] width 48 height 12
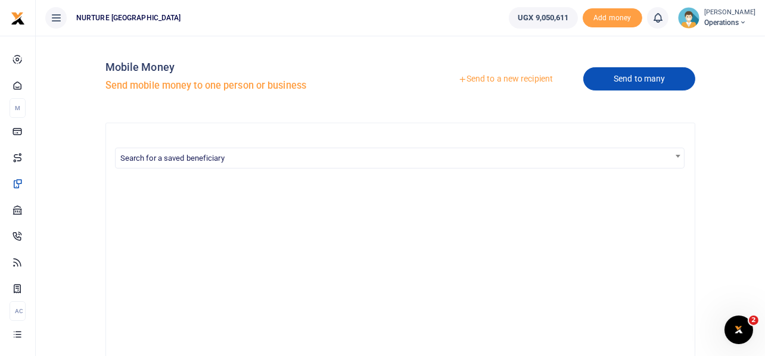
click at [626, 83] on link "Send to many" at bounding box center [639, 78] width 112 height 23
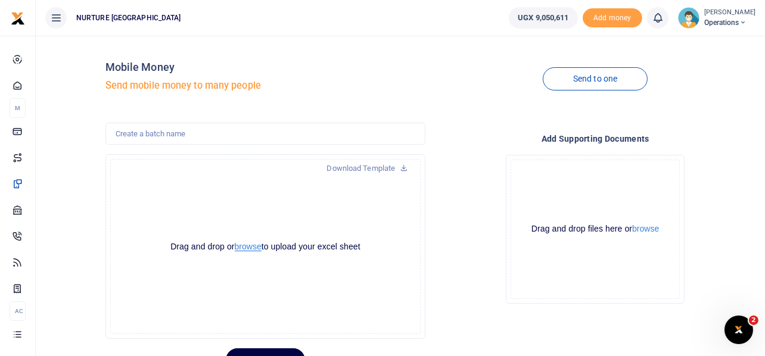
click at [249, 247] on button "browse" at bounding box center [248, 246] width 27 height 9
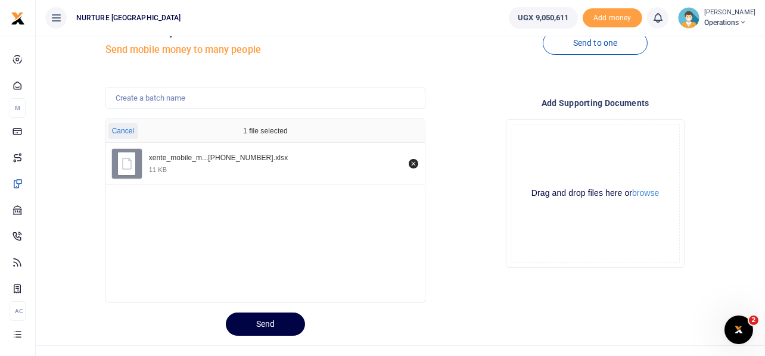
scroll to position [56, 0]
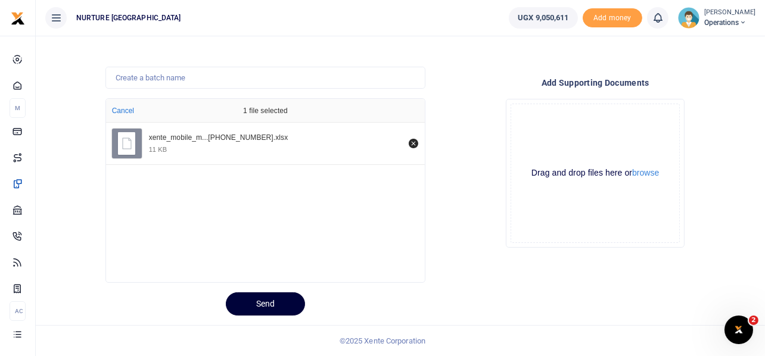
click at [274, 302] on button "Send" at bounding box center [265, 303] width 79 height 23
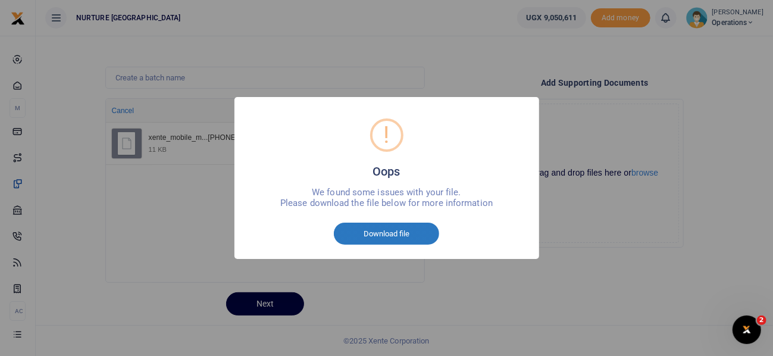
click at [385, 230] on button "Download file" at bounding box center [386, 234] width 105 height 23
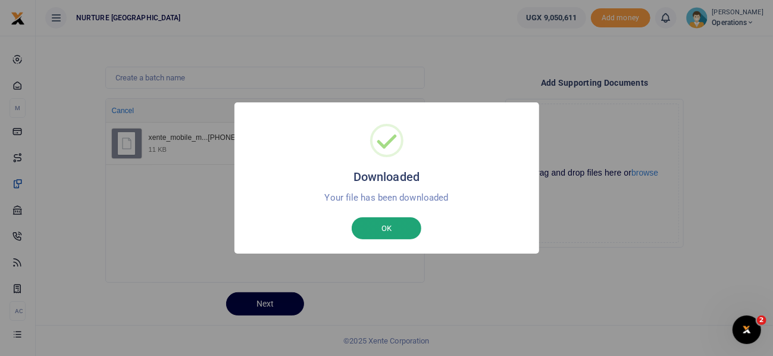
click at [386, 223] on button "OK" at bounding box center [387, 228] width 70 height 23
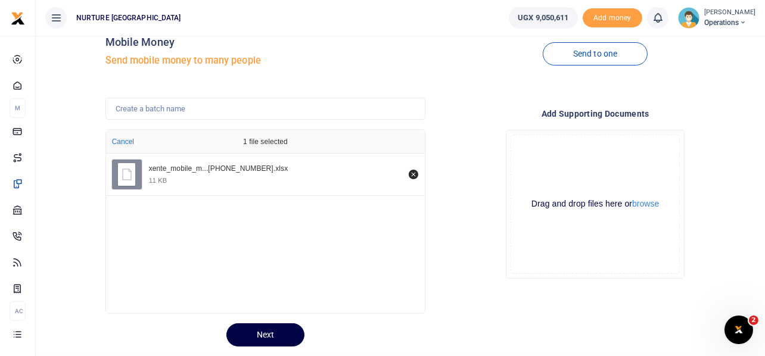
scroll to position [0, 0]
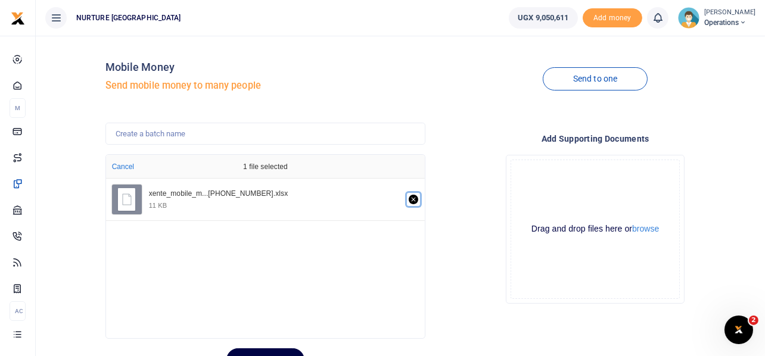
click at [410, 198] on icon "Remove file" at bounding box center [413, 200] width 10 height 10
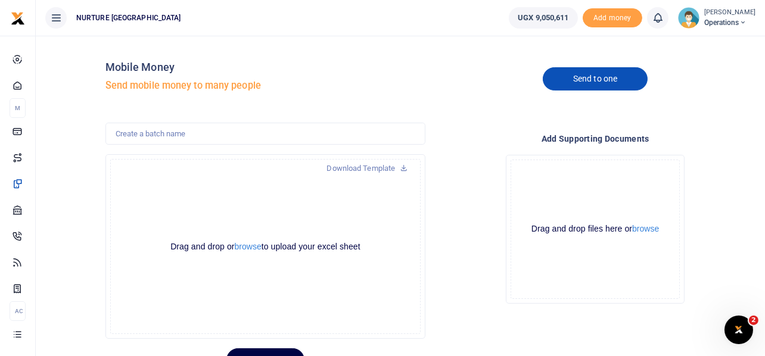
click at [618, 82] on link "Send to one" at bounding box center [594, 78] width 105 height 23
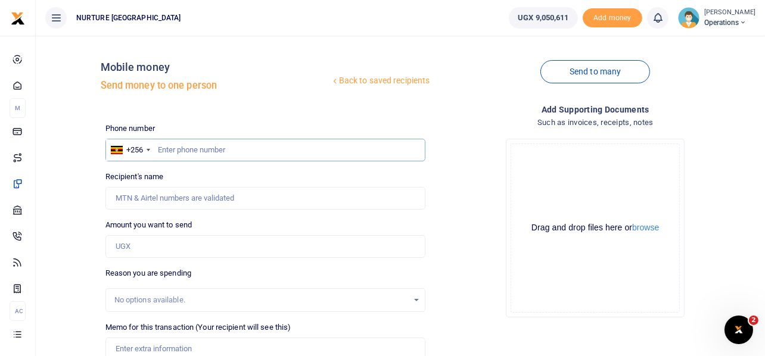
click at [205, 143] on input "text" at bounding box center [265, 150] width 320 height 23
paste input "761913664"
type input "761913664"
type input "[PERSON_NAME]"
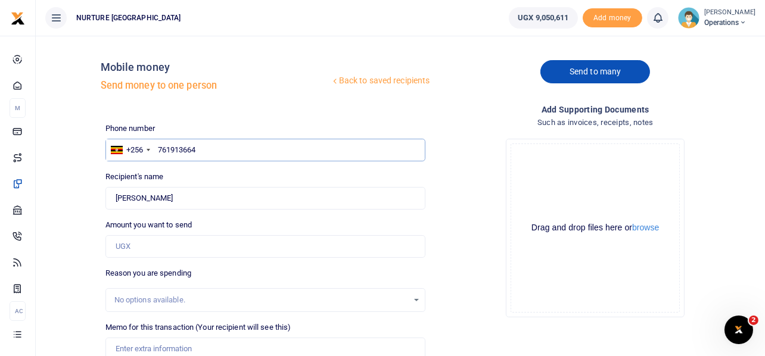
type input "761913664"
click at [613, 71] on link "Send to many" at bounding box center [595, 71] width 110 height 23
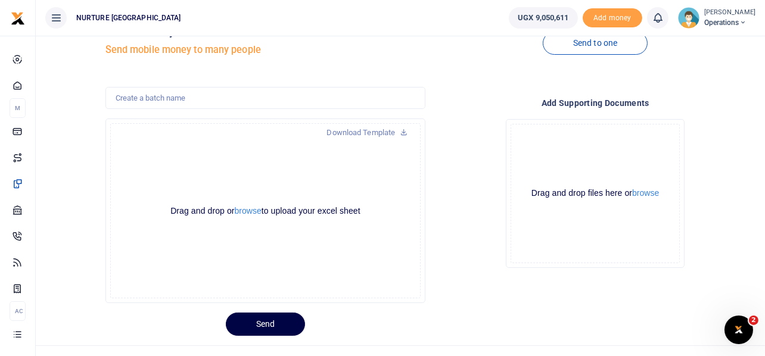
scroll to position [56, 0]
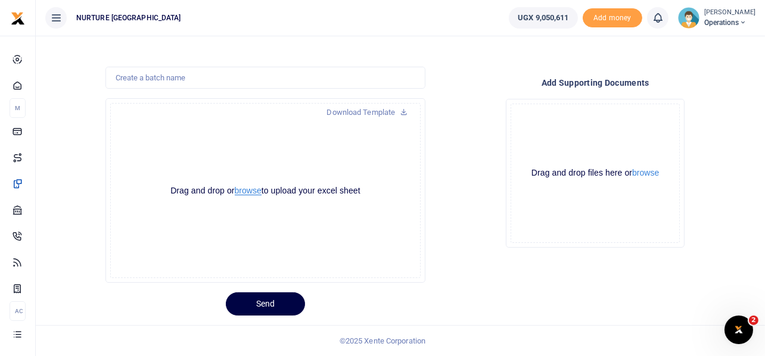
click at [251, 188] on button "browse" at bounding box center [248, 190] width 27 height 9
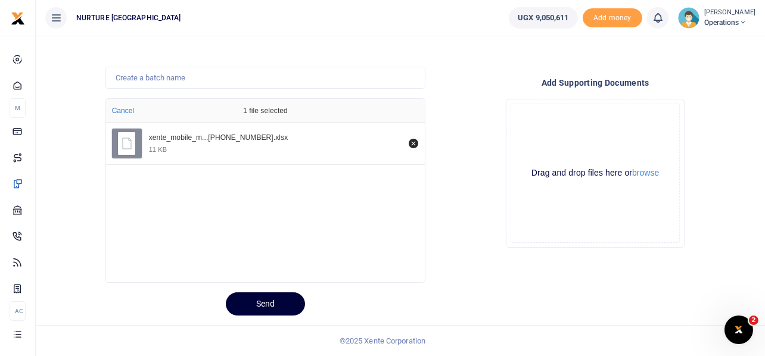
click at [272, 305] on button "Send" at bounding box center [265, 303] width 79 height 23
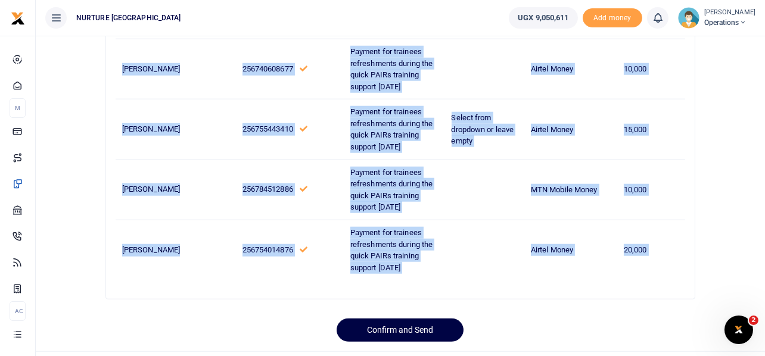
scroll to position [1604, 0]
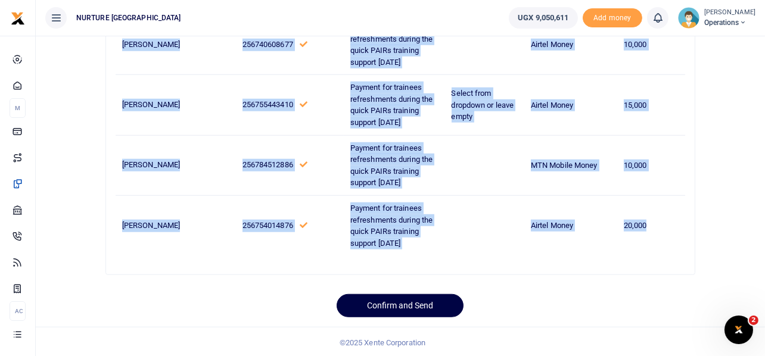
drag, startPoint x: 123, startPoint y: 197, endPoint x: 656, endPoint y: 227, distance: 534.4
copy tbody "[PERSON_NAME] 256750646190 Payment for trainees refreshments during the quick P…"
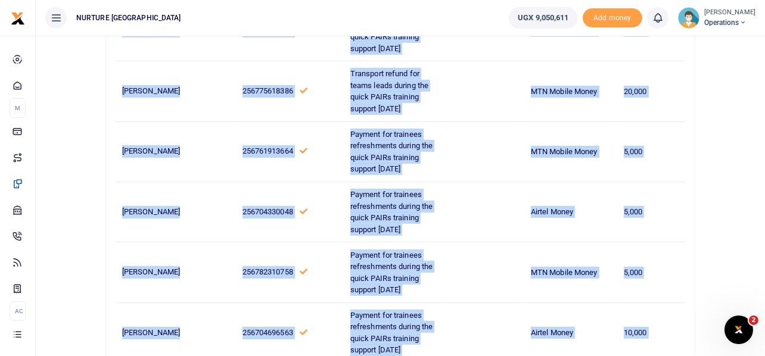
scroll to position [294, 0]
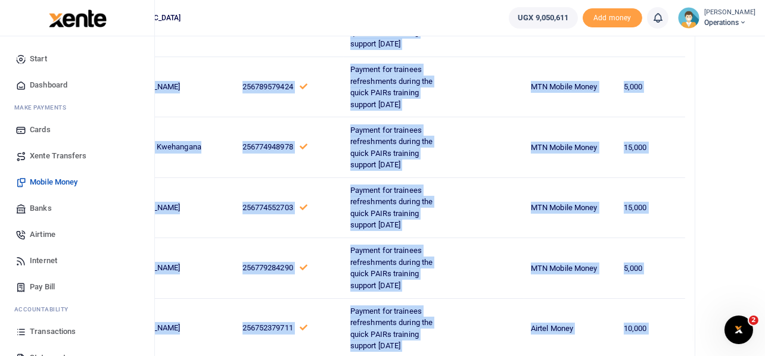
click at [40, 182] on span "Mobile Money" at bounding box center [54, 182] width 48 height 12
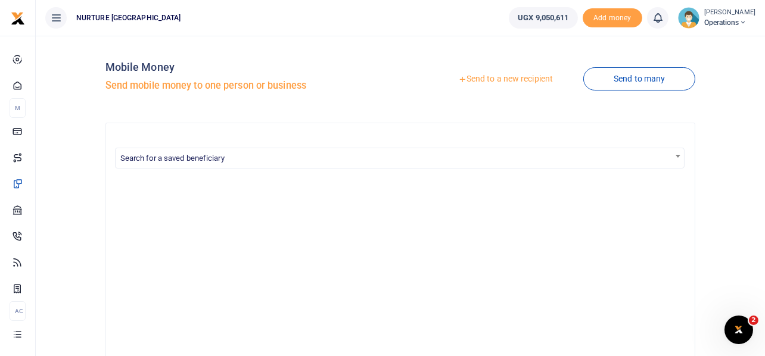
click at [491, 77] on link "Send to a new recipient" at bounding box center [505, 78] width 155 height 21
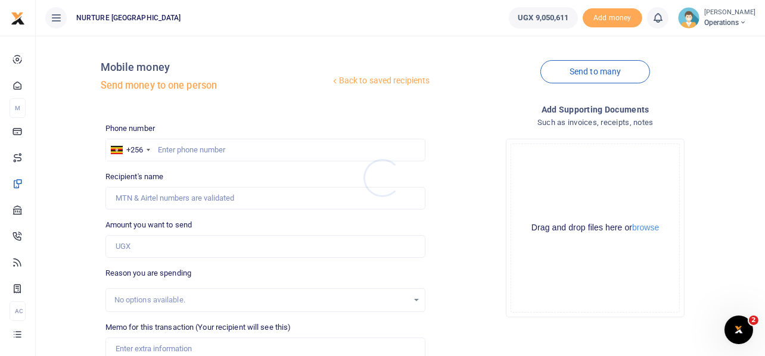
click at [600, 68] on div at bounding box center [382, 178] width 765 height 356
click at [600, 68] on link "Send to many" at bounding box center [595, 71] width 110 height 23
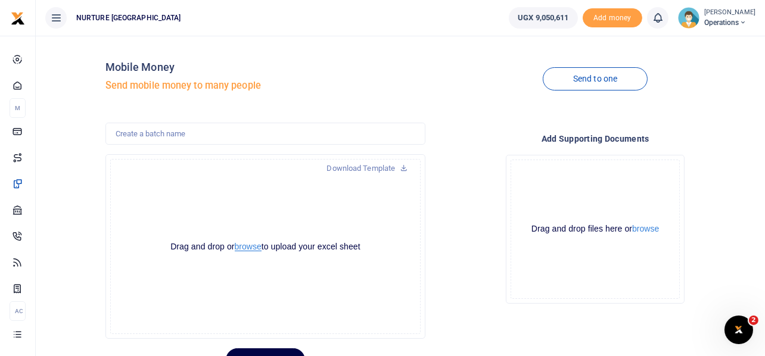
click at [240, 244] on button "browse" at bounding box center [248, 246] width 27 height 9
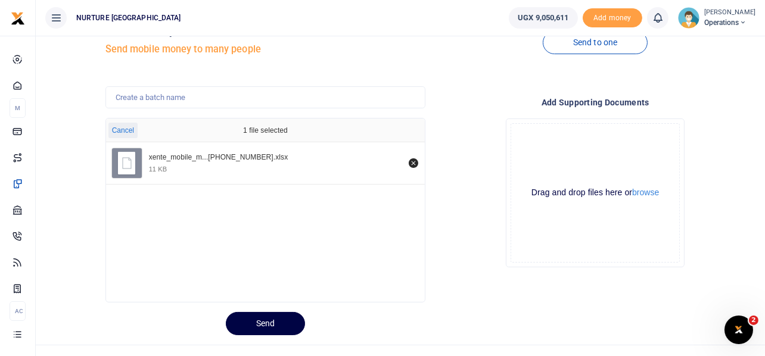
scroll to position [56, 0]
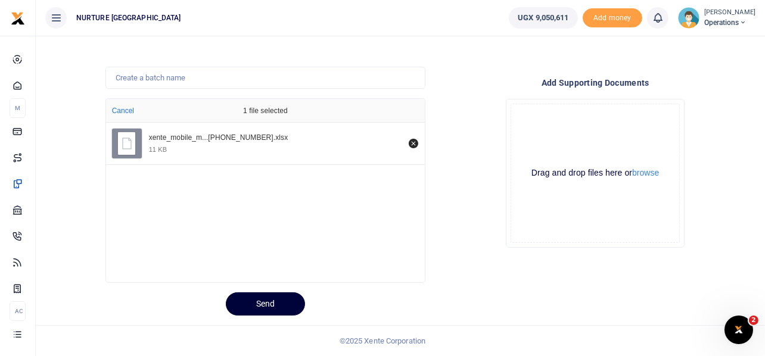
click at [264, 300] on button "Send" at bounding box center [265, 303] width 79 height 23
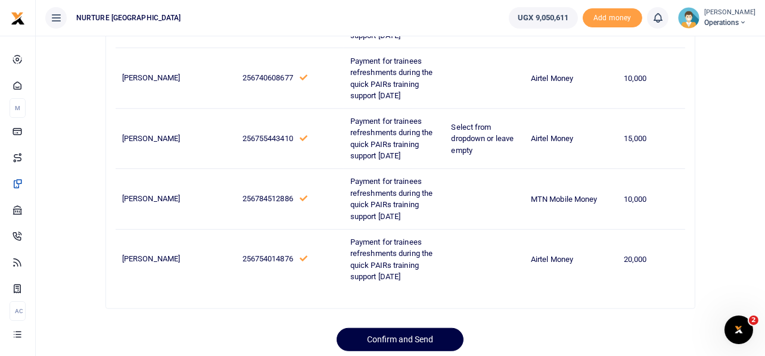
scroll to position [1362, 0]
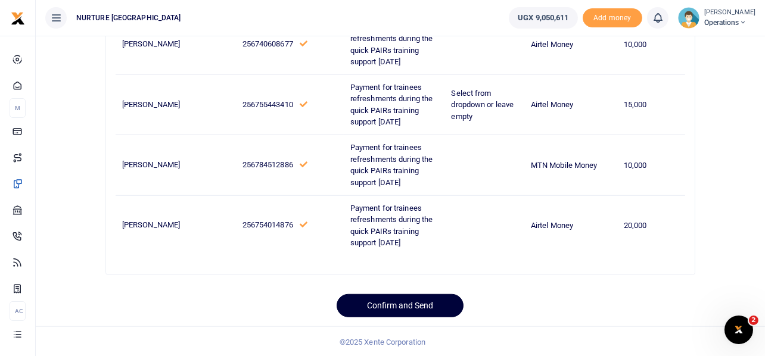
click at [405, 300] on button "Confirm and Send" at bounding box center [399, 305] width 127 height 23
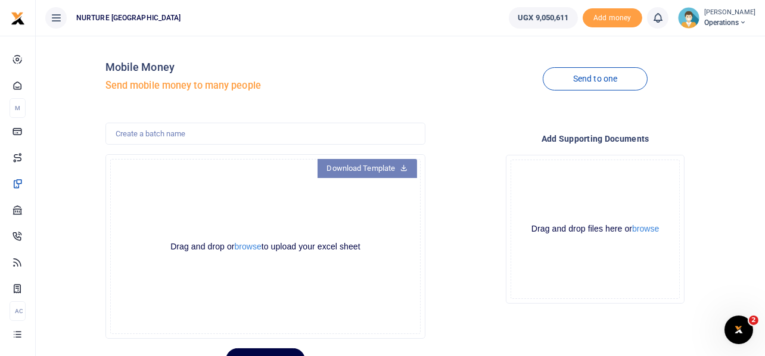
click at [406, 168] on icon at bounding box center [404, 167] width 8 height 8
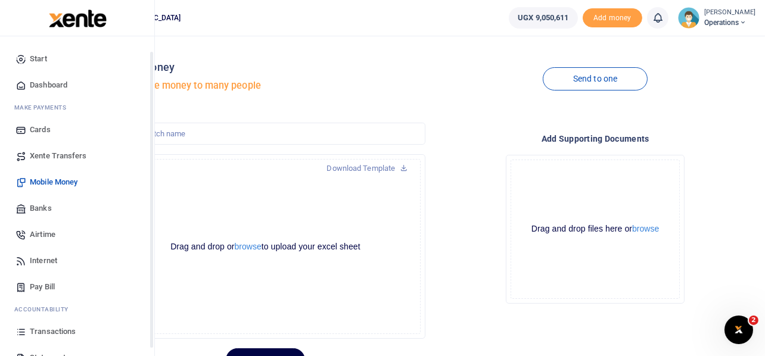
scroll to position [68, 0]
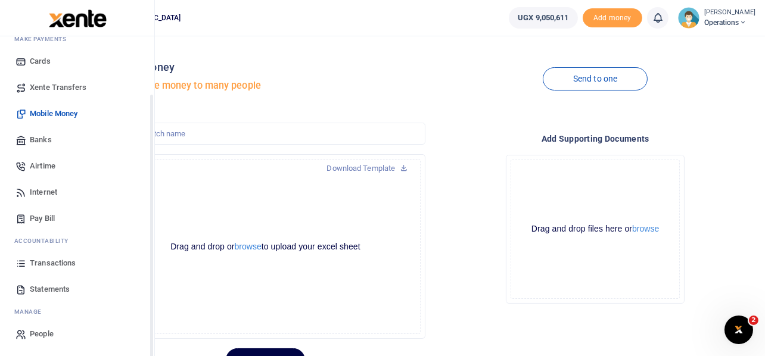
click at [49, 264] on span "Transactions" at bounding box center [53, 263] width 46 height 12
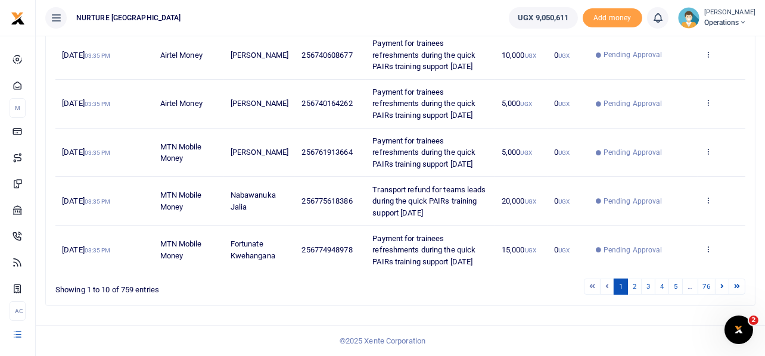
scroll to position [527, 0]
click at [676, 288] on link "5" at bounding box center [675, 287] width 14 height 16
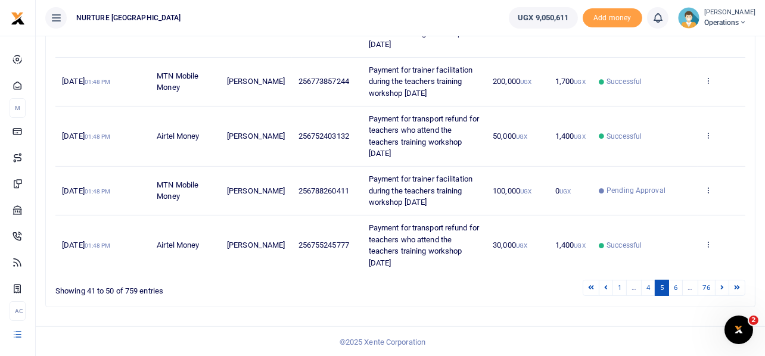
click at [676, 288] on link "6" at bounding box center [675, 288] width 14 height 16
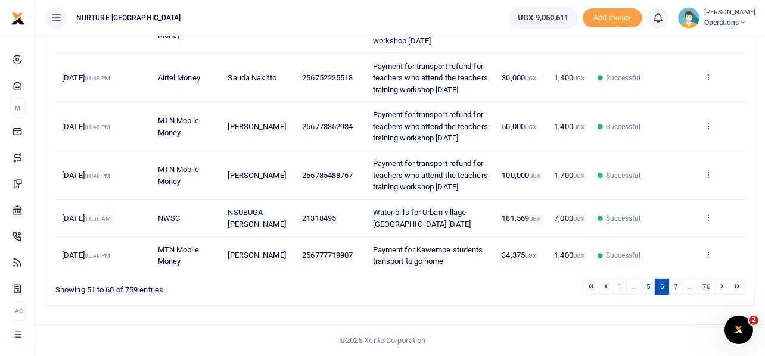
click at [676, 288] on link "7" at bounding box center [675, 287] width 14 height 16
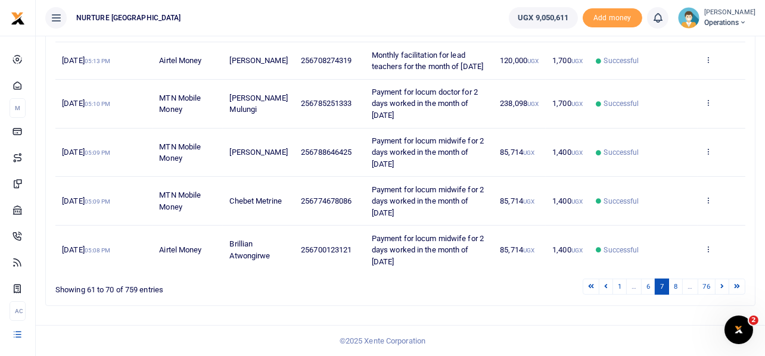
click at [676, 288] on link "8" at bounding box center [675, 287] width 14 height 16
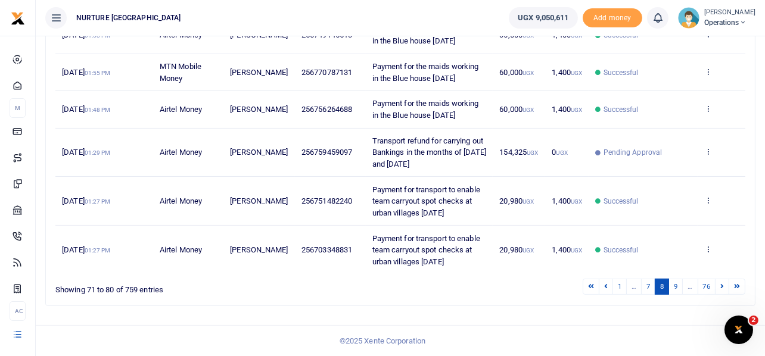
scroll to position [388, 0]
click at [676, 288] on link "9" at bounding box center [675, 287] width 14 height 16
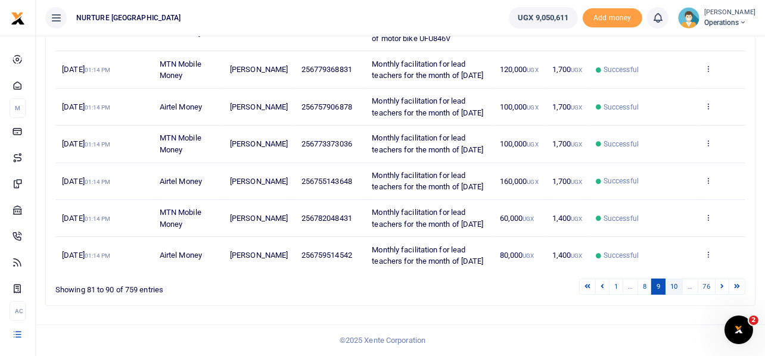
click at [677, 294] on link "10" at bounding box center [674, 287] width 18 height 16
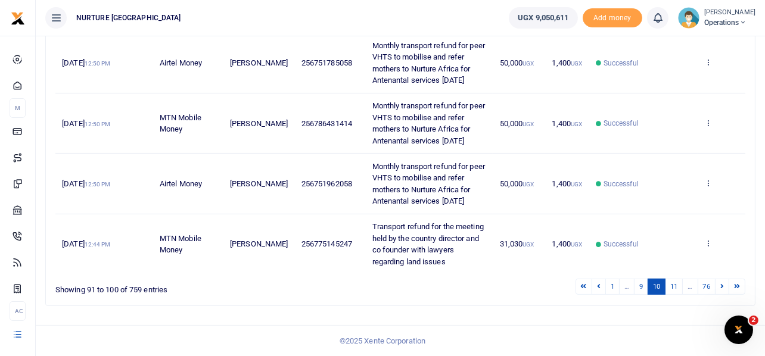
scroll to position [516, 0]
click at [673, 287] on link "11" at bounding box center [674, 287] width 18 height 16
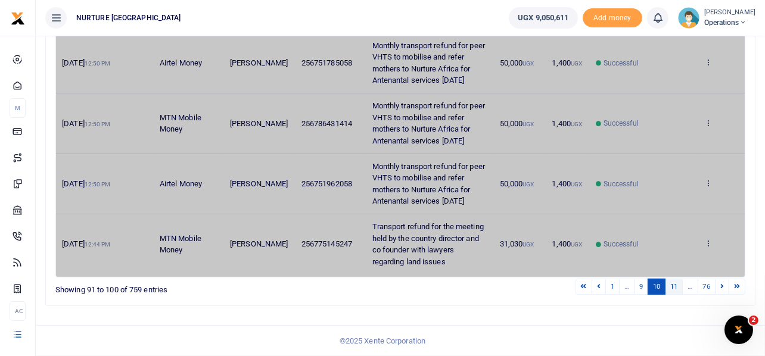
scroll to position [434, 0]
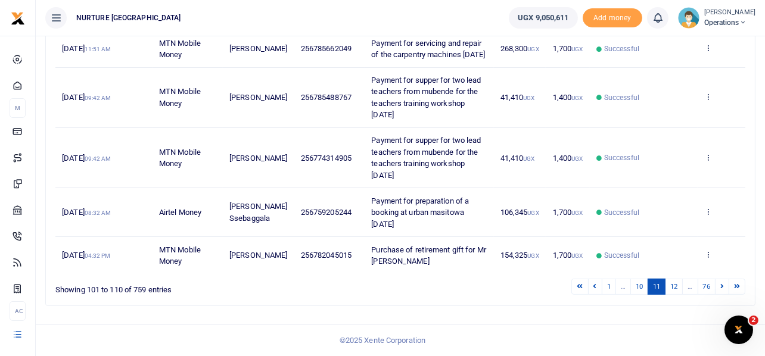
click at [673, 286] on link "12" at bounding box center [674, 287] width 18 height 16
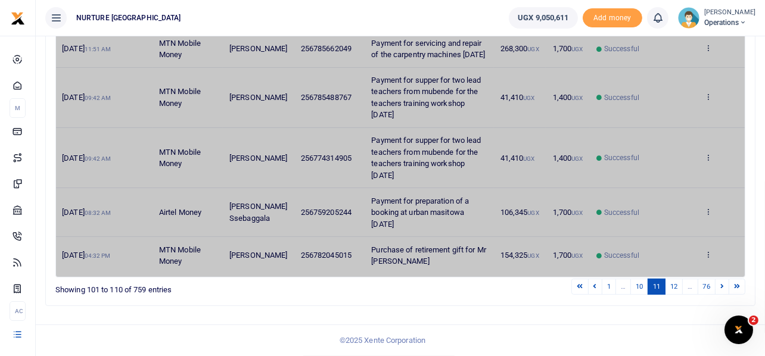
scroll to position [365, 0]
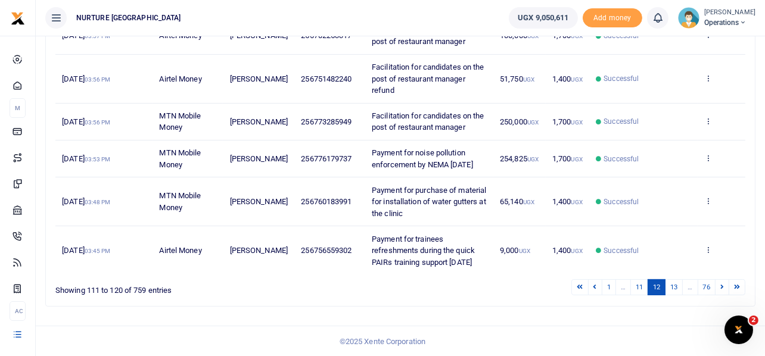
click at [673, 286] on link "13" at bounding box center [674, 287] width 18 height 16
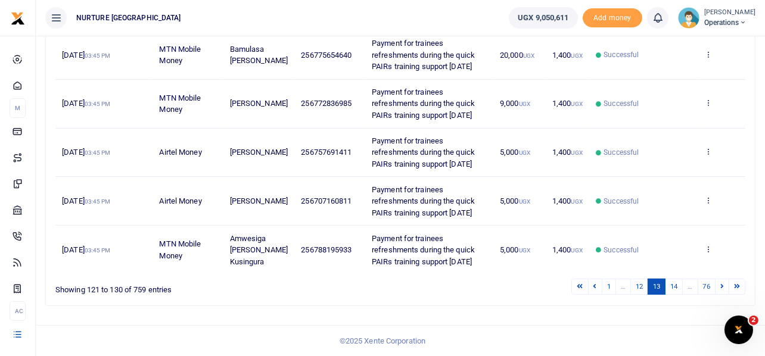
scroll to position [550, 0]
click at [673, 286] on link "14" at bounding box center [674, 287] width 18 height 16
click at [673, 286] on link "15" at bounding box center [674, 287] width 18 height 16
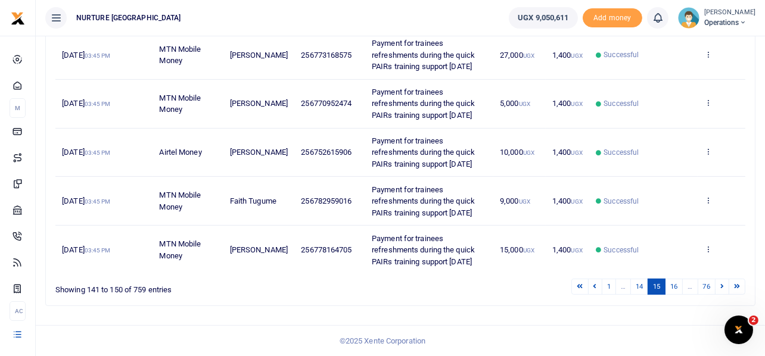
click at [673, 286] on link "16" at bounding box center [674, 287] width 18 height 16
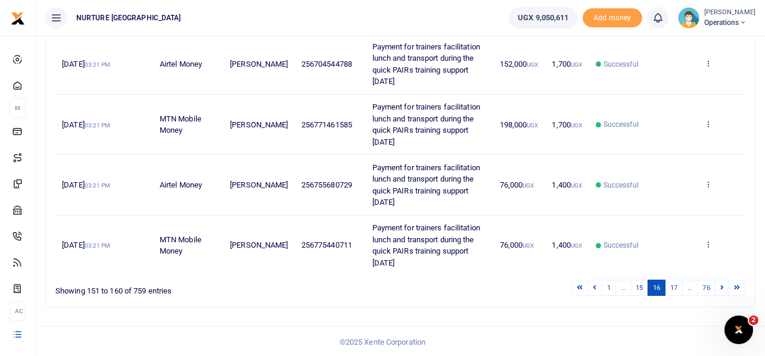
drag, startPoint x: 363, startPoint y: 105, endPoint x: 409, endPoint y: 152, distance: 66.1
click at [409, 152] on td "Payment for trainers facilitation lunch and transport during the quick PAIRs tr…" at bounding box center [428, 125] width 127 height 60
copy span "Payment for trainers facilitation lunch and transport during the quick PAIRs tr…"
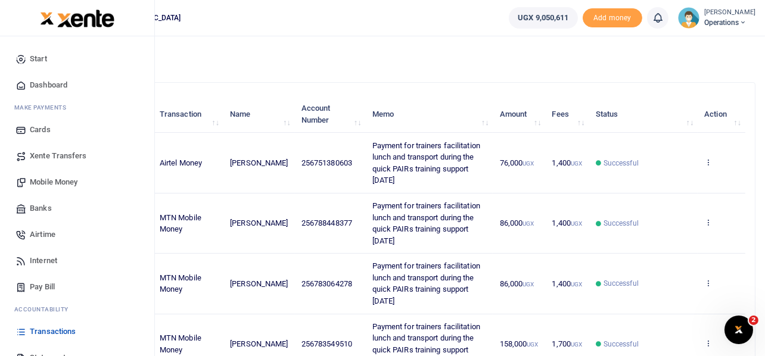
scroll to position [0, 0]
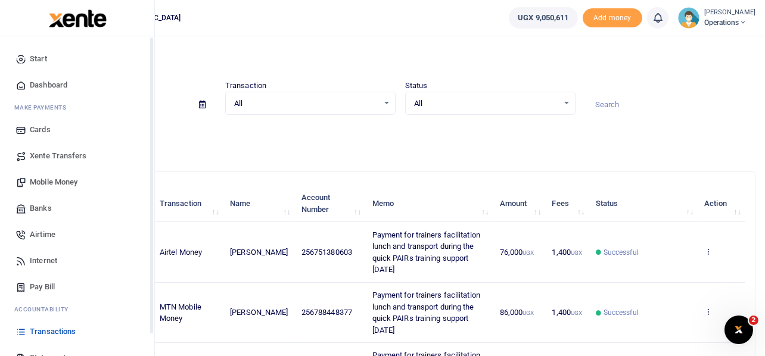
click at [49, 181] on span "Mobile Money" at bounding box center [54, 182] width 48 height 12
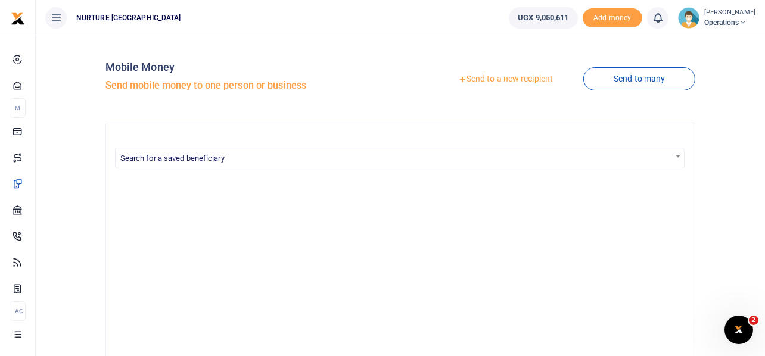
click at [532, 79] on link "Send to a new recipient" at bounding box center [505, 78] width 155 height 21
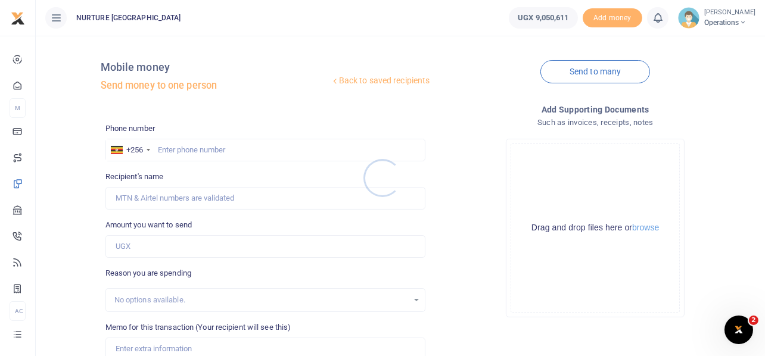
click at [261, 148] on div at bounding box center [382, 178] width 765 height 356
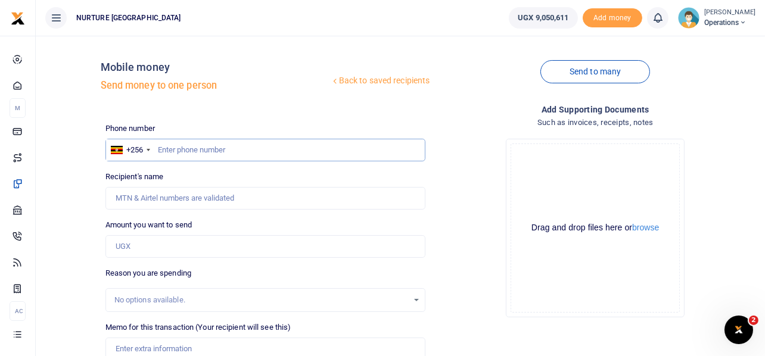
click at [244, 150] on input "text" at bounding box center [265, 150] width 320 height 23
paste input "122000"
click at [231, 149] on input "122000" at bounding box center [265, 150] width 320 height 23
type input "759459097"
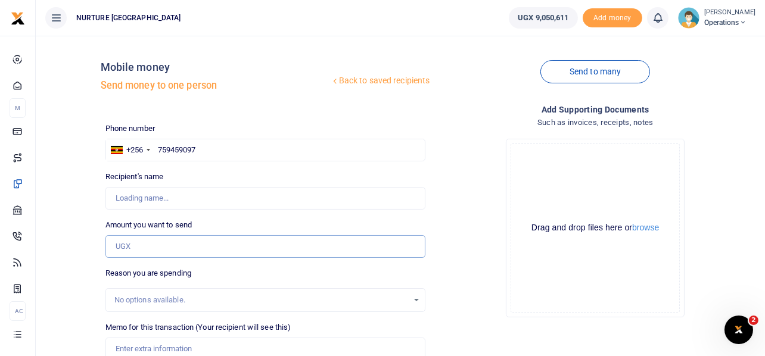
click at [171, 249] on input "Amount you want to send" at bounding box center [265, 246] width 320 height 23
paste input "122000"
type input "122,000"
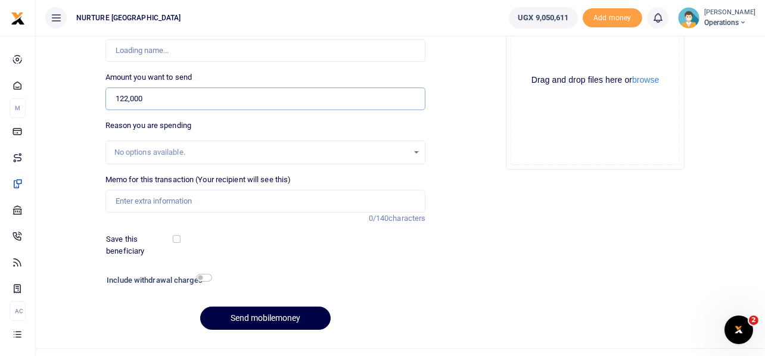
scroll to position [171, 0]
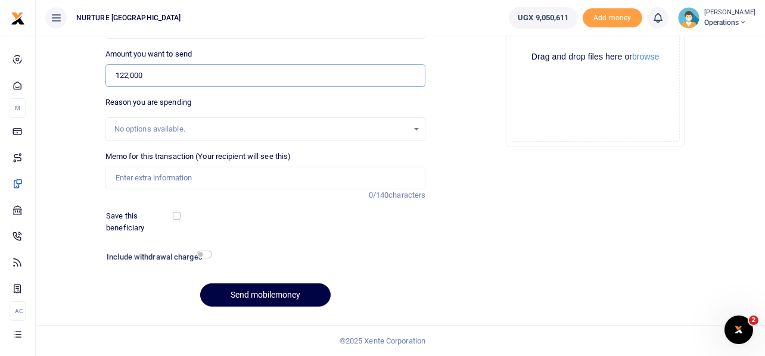
type input "[PERSON_NAME]"
type input "122,000"
click at [208, 255] on input "checkbox" at bounding box center [204, 255] width 15 height 8
checkbox input "true"
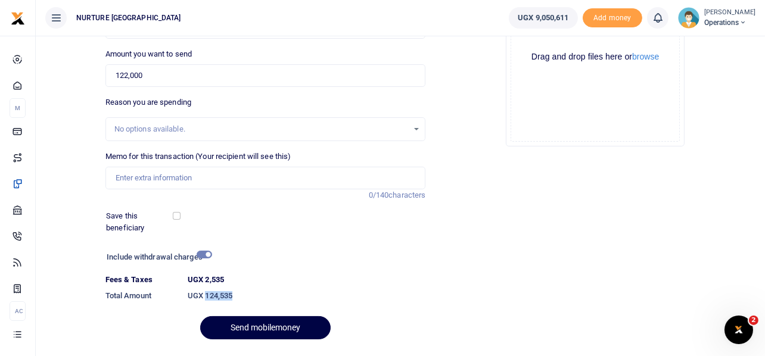
drag, startPoint x: 235, startPoint y: 293, endPoint x: 206, endPoint y: 288, distance: 29.7
click at [206, 288] on dd "UGX 124,535" at bounding box center [306, 295] width 247 height 21
copy h6 "124,535"
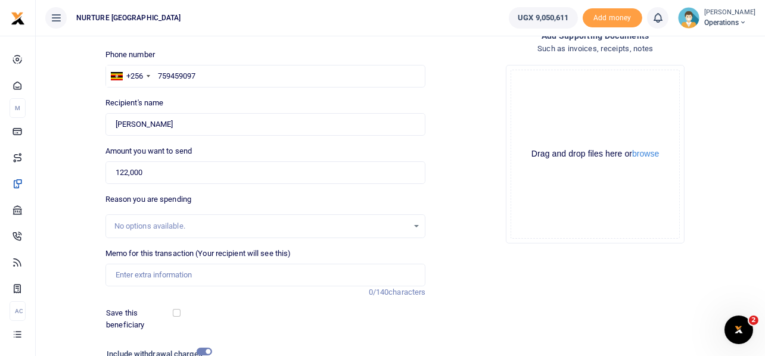
scroll to position [0, 0]
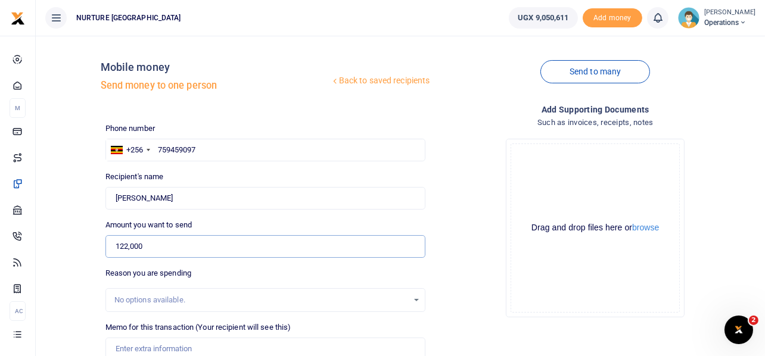
click at [147, 244] on input "122,000" at bounding box center [265, 246] width 320 height 23
paste input "56"
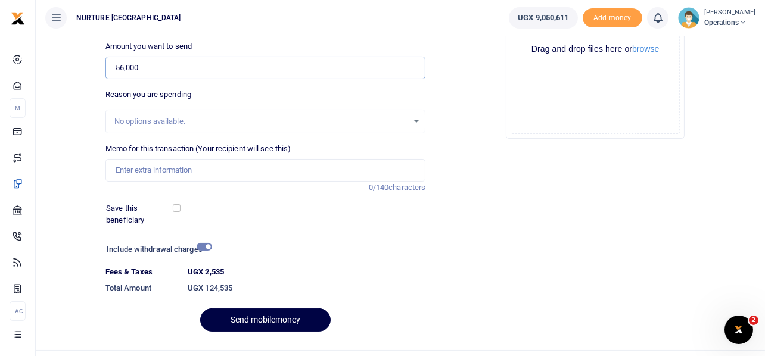
type input "56,000"
click at [205, 247] on input "checkbox" at bounding box center [204, 247] width 15 height 8
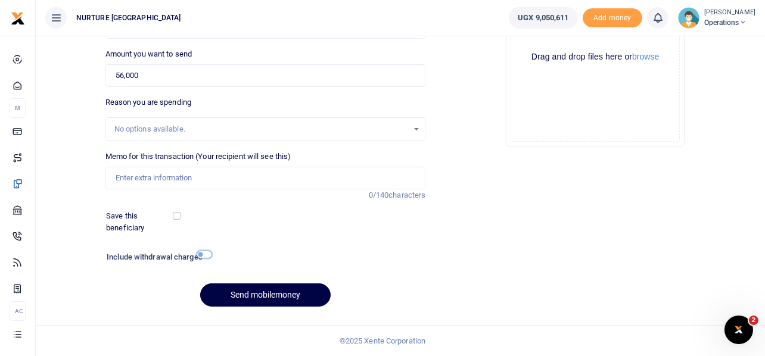
click at [205, 254] on input "checkbox" at bounding box center [204, 255] width 15 height 8
checkbox input "true"
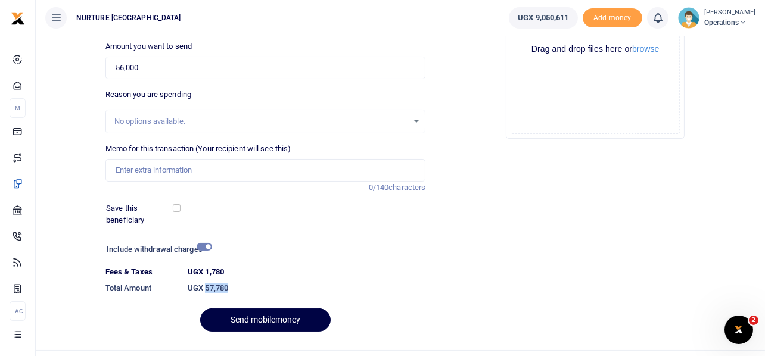
drag, startPoint x: 230, startPoint y: 286, endPoint x: 207, endPoint y: 286, distance: 23.8
click at [207, 286] on h6 "UGX 57,780" at bounding box center [307, 288] width 238 height 10
copy h6 "57,780"
click at [176, 71] on input "56,000" at bounding box center [265, 68] width 320 height 23
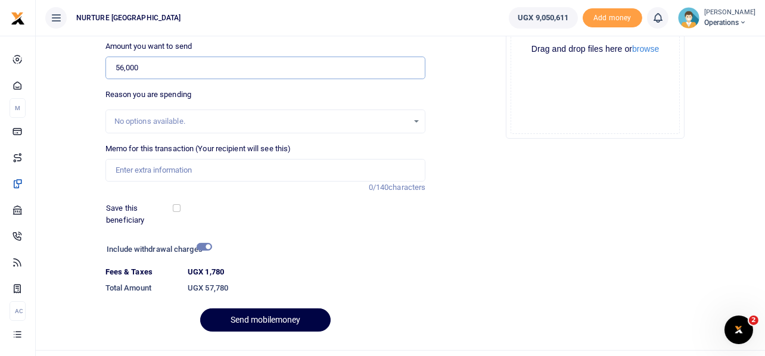
paste input "76"
type input "76,000"
click at [204, 245] on input "checkbox" at bounding box center [204, 247] width 15 height 8
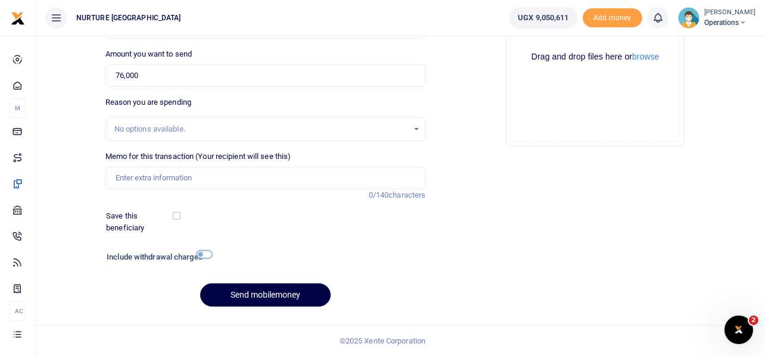
click at [201, 251] on input "checkbox" at bounding box center [204, 255] width 15 height 8
checkbox input "true"
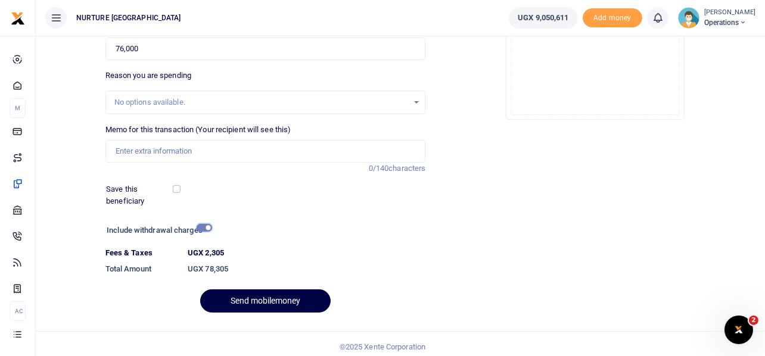
scroll to position [204, 0]
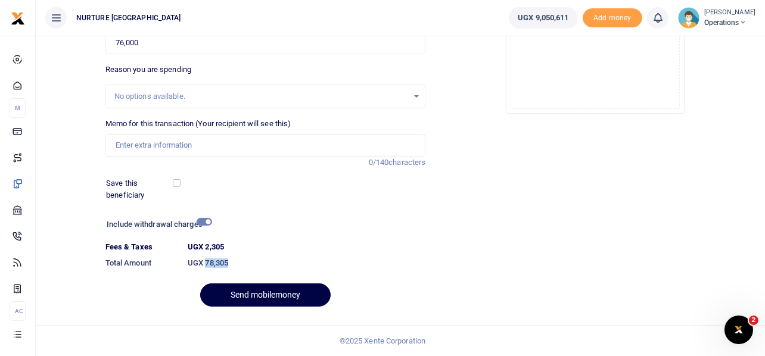
drag, startPoint x: 235, startPoint y: 263, endPoint x: 206, endPoint y: 255, distance: 29.6
click at [206, 255] on dd "UGX 78,305" at bounding box center [306, 262] width 247 height 21
copy h6 "78,305"
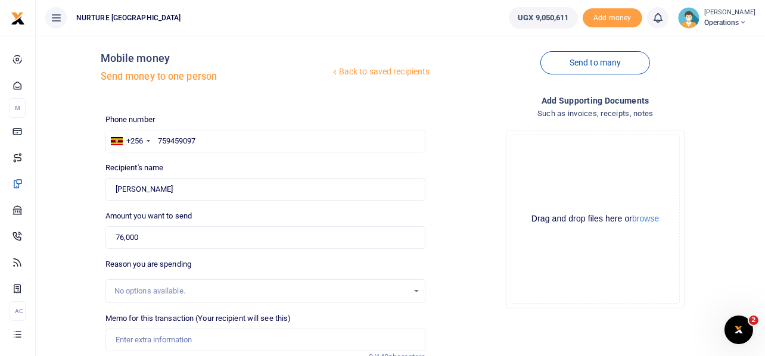
scroll to position [0, 0]
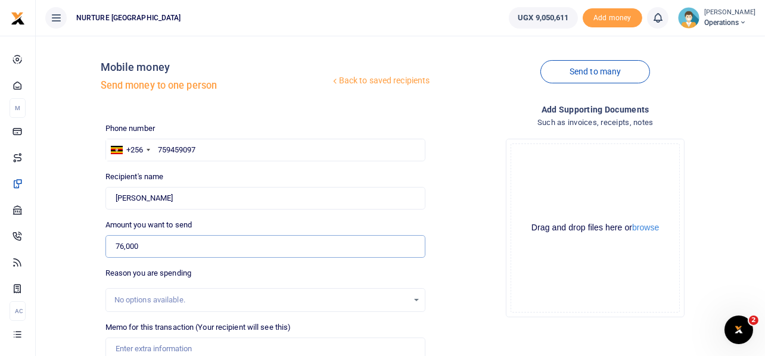
click at [149, 245] on input "76,000" at bounding box center [265, 246] width 320 height 23
paste input "152"
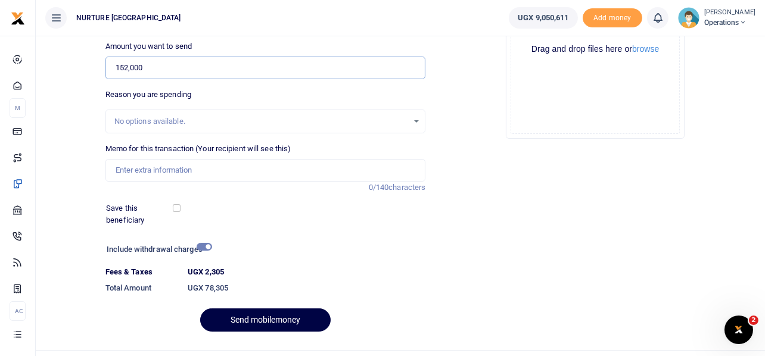
type input "152,000"
click at [207, 249] on input "checkbox" at bounding box center [204, 247] width 15 height 8
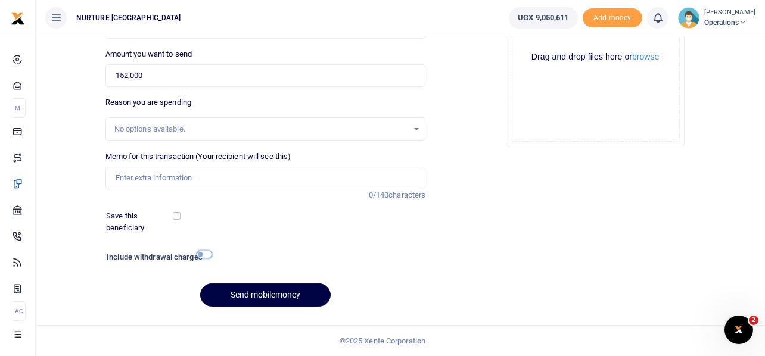
click at [206, 255] on input "checkbox" at bounding box center [204, 255] width 15 height 8
checkbox input "true"
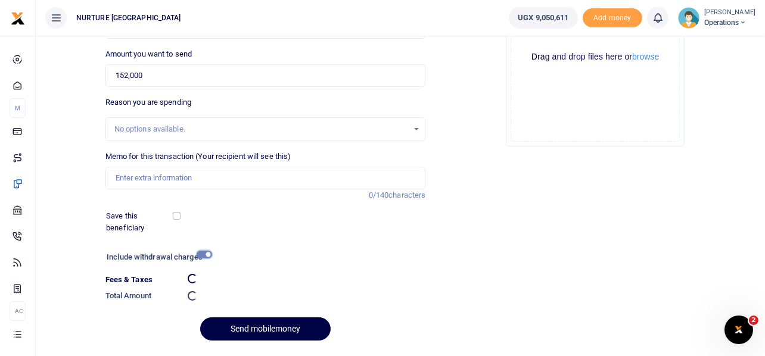
scroll to position [179, 0]
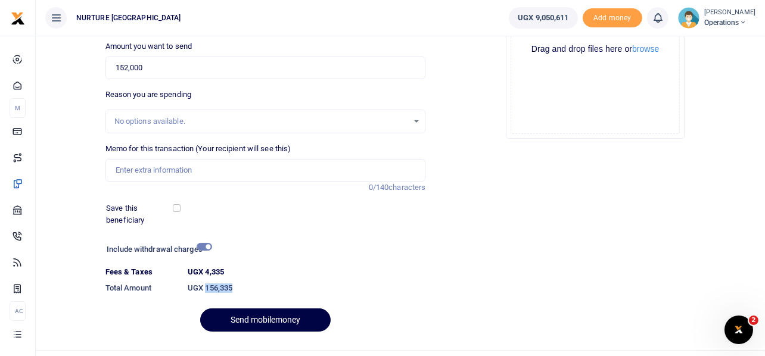
drag, startPoint x: 235, startPoint y: 291, endPoint x: 206, endPoint y: 286, distance: 29.6
click at [206, 286] on h6 "UGX 156,335" at bounding box center [307, 288] width 238 height 10
copy h6 "156,335"
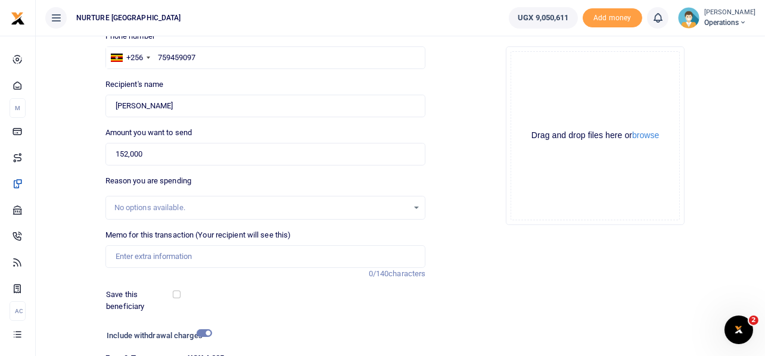
scroll to position [118, 0]
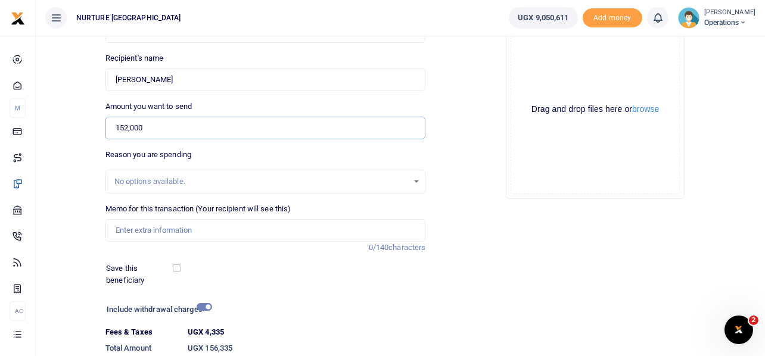
click at [158, 126] on input "152,000" at bounding box center [265, 128] width 320 height 23
paste input "77"
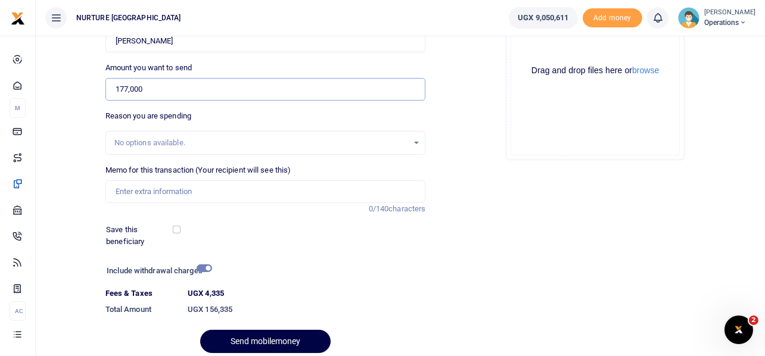
scroll to position [204, 0]
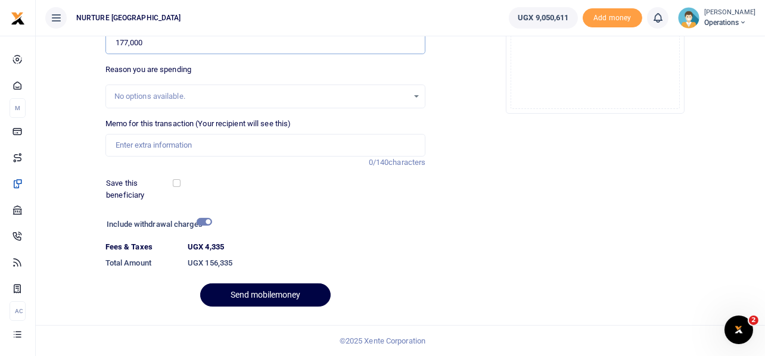
type input "177,000"
click at [206, 221] on input "checkbox" at bounding box center [204, 222] width 15 height 8
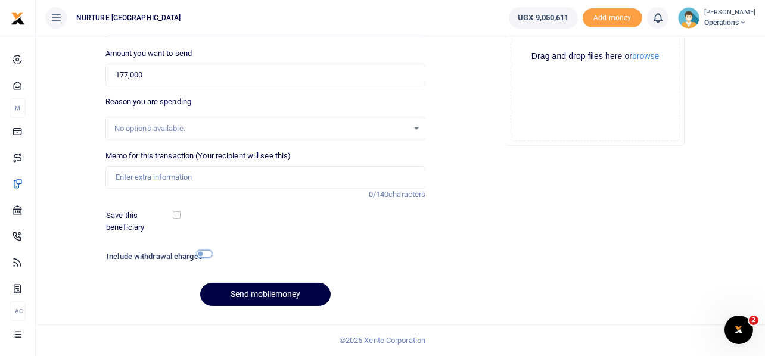
scroll to position [171, 0]
click at [201, 255] on input "checkbox" at bounding box center [204, 255] width 15 height 8
checkbox input "true"
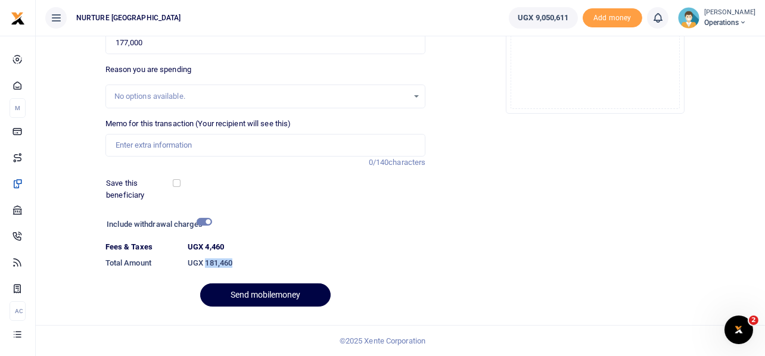
drag, startPoint x: 235, startPoint y: 264, endPoint x: 207, endPoint y: 261, distance: 27.6
click at [206, 261] on h6 "UGX 181,460" at bounding box center [307, 263] width 238 height 10
copy h6 "181,460"
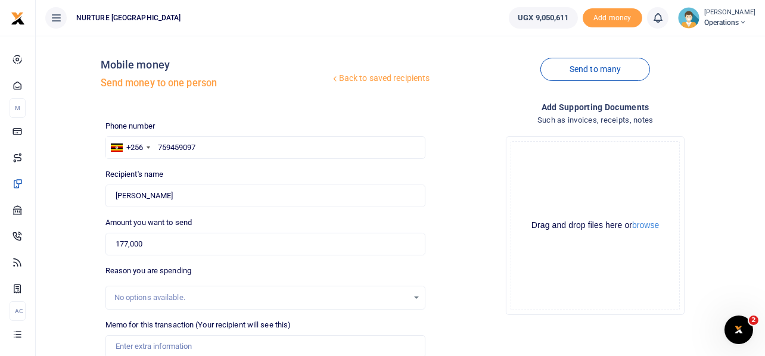
scroll to position [0, 0]
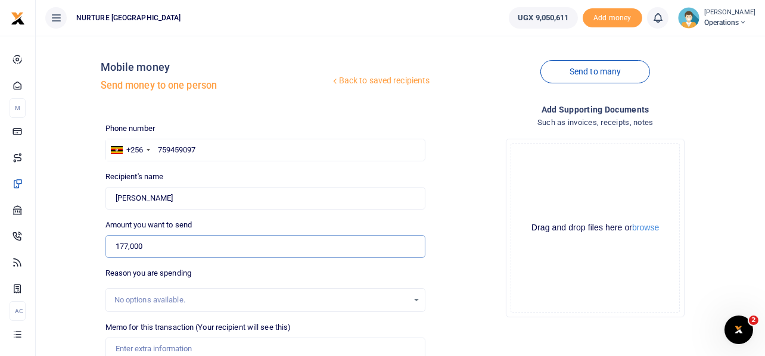
click at [152, 244] on input "177,000" at bounding box center [265, 246] width 320 height 23
paste input "53"
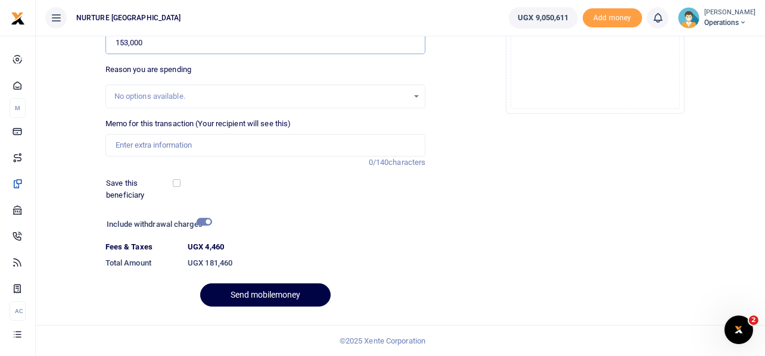
type input "153,000"
click at [205, 223] on input "checkbox" at bounding box center [204, 222] width 15 height 8
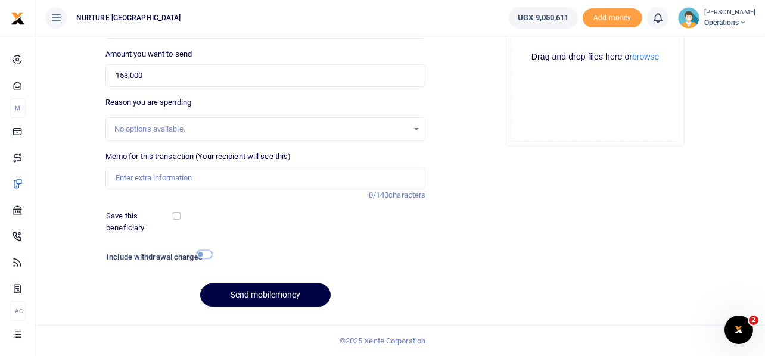
click at [205, 256] on input "checkbox" at bounding box center [204, 255] width 15 height 8
checkbox input "true"
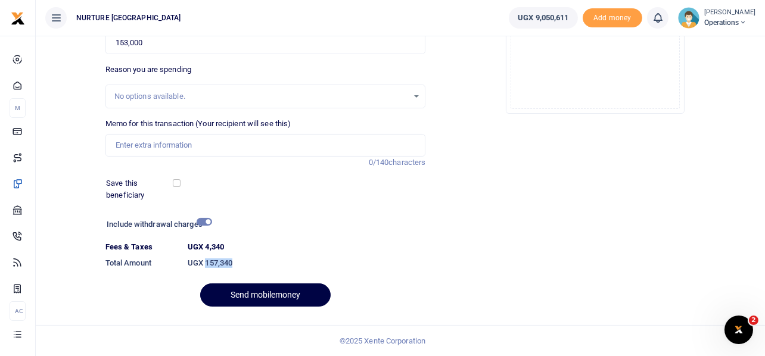
drag, startPoint x: 236, startPoint y: 266, endPoint x: 205, endPoint y: 263, distance: 30.5
click at [205, 263] on h6 "UGX 157,340" at bounding box center [307, 263] width 238 height 10
copy h6 "157,340"
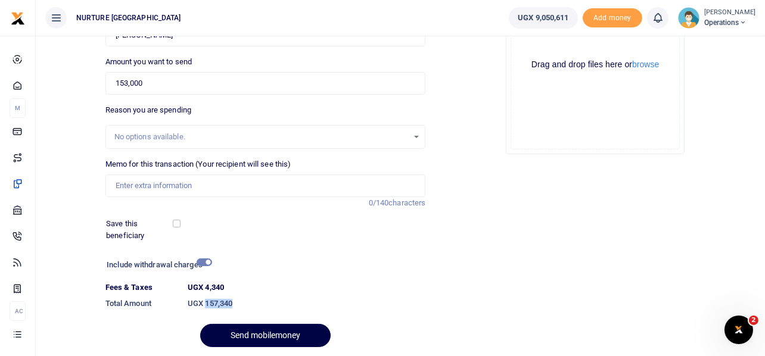
scroll to position [144, 0]
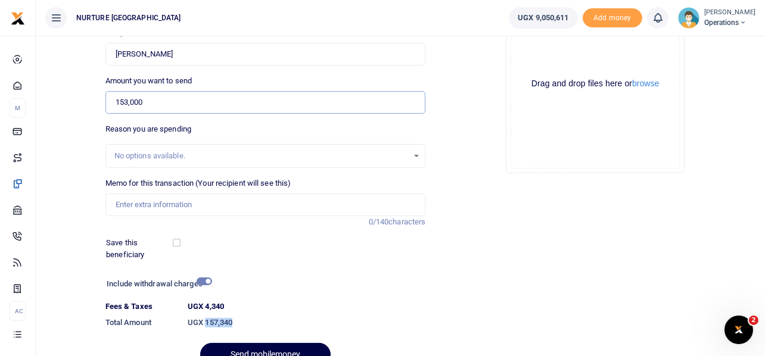
click at [161, 98] on input "153,000" at bounding box center [265, 102] width 320 height 23
paste input "98"
type input "198,000"
click at [207, 282] on input "checkbox" at bounding box center [204, 281] width 15 height 8
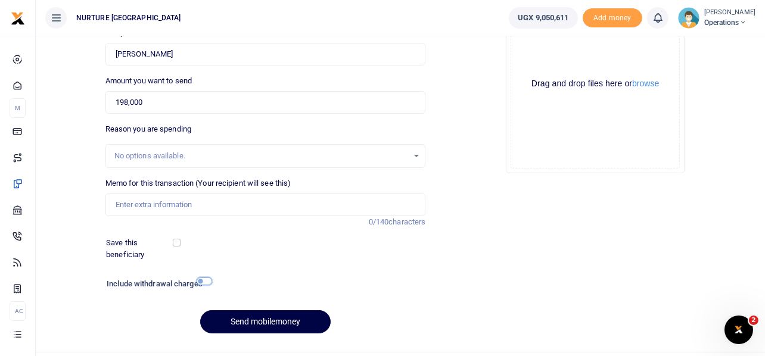
click at [207, 282] on input "checkbox" at bounding box center [204, 281] width 15 height 8
checkbox input "true"
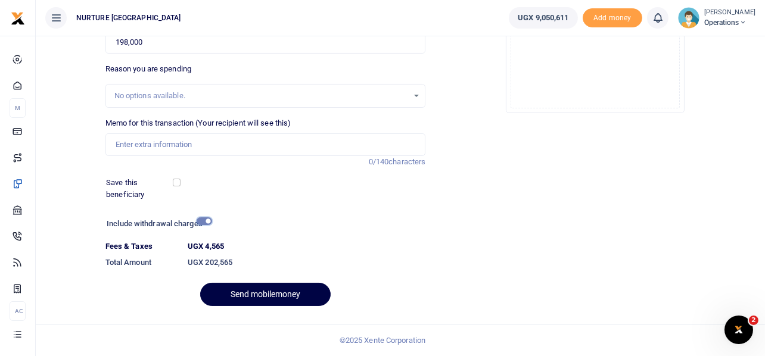
scroll to position [204, 0]
drag, startPoint x: 238, startPoint y: 262, endPoint x: 206, endPoint y: 257, distance: 31.9
click at [206, 258] on h6 "UGX 202,565" at bounding box center [307, 263] width 238 height 10
copy h6 "202,565"
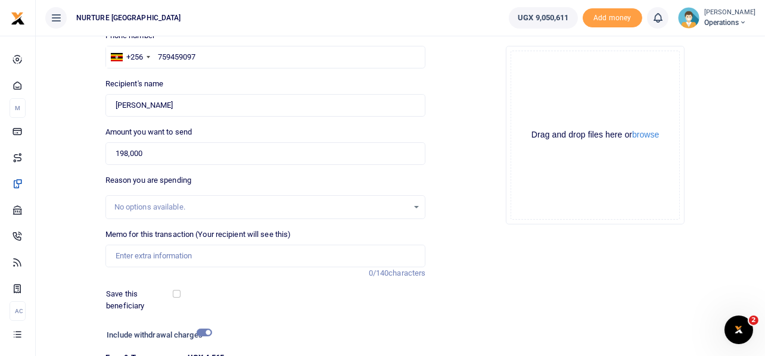
scroll to position [85, 0]
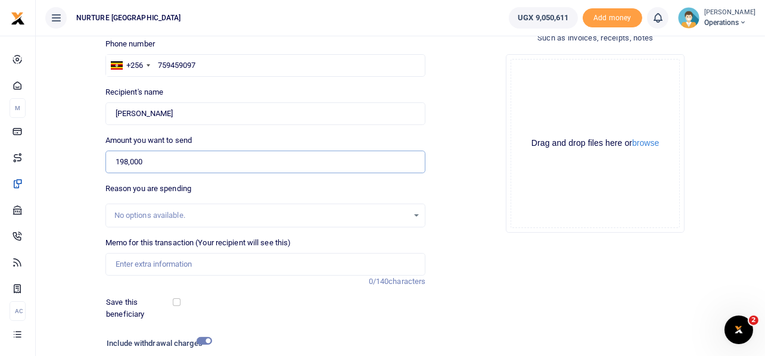
click at [164, 161] on input "198,000" at bounding box center [265, 162] width 320 height 23
paste input "86"
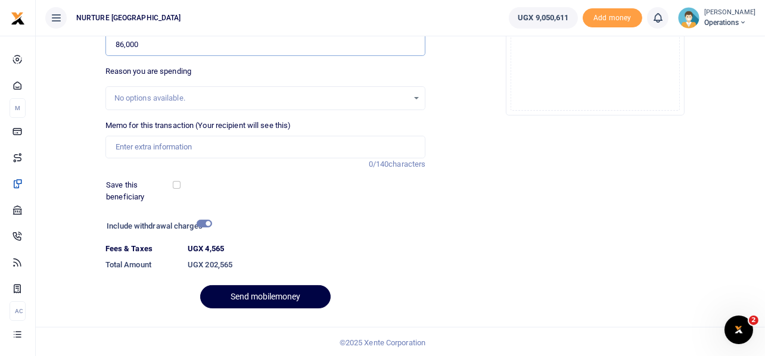
scroll to position [204, 0]
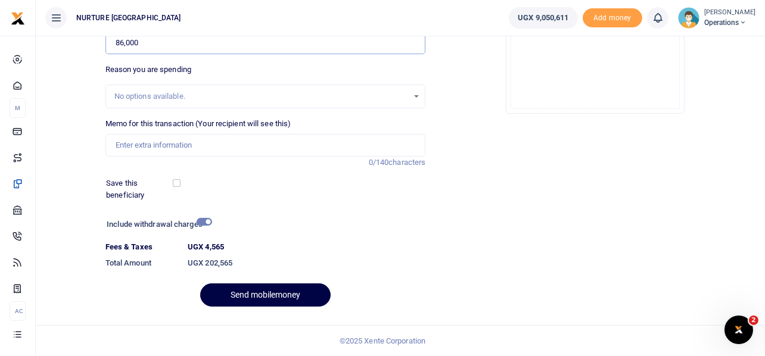
type input "86,000"
click at [202, 222] on input "checkbox" at bounding box center [204, 222] width 15 height 8
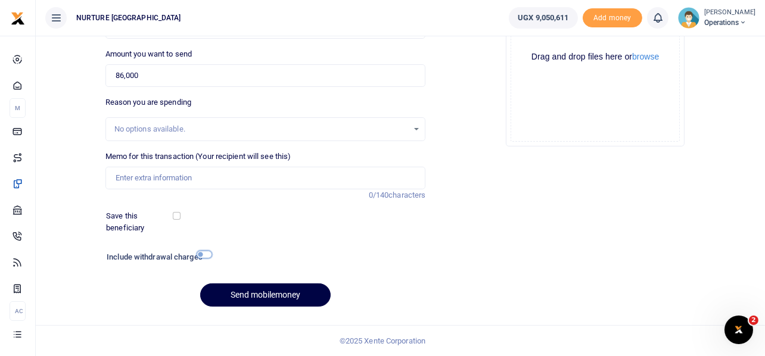
click at [206, 255] on input "checkbox" at bounding box center [204, 255] width 15 height 8
checkbox input "true"
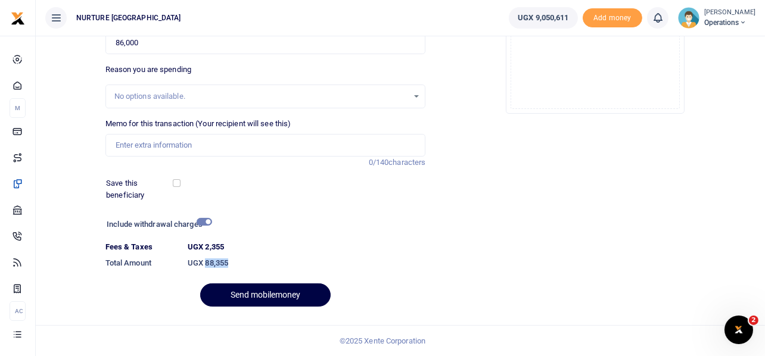
drag, startPoint x: 233, startPoint y: 261, endPoint x: 205, endPoint y: 267, distance: 27.9
click at [205, 267] on h6 "UGX 88,355" at bounding box center [307, 263] width 238 height 10
copy h6 "88,355"
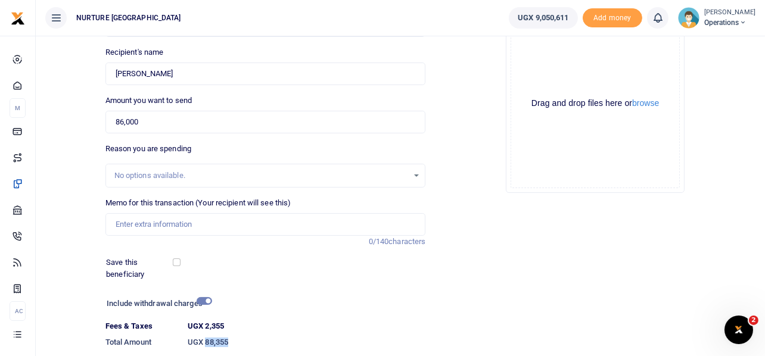
scroll to position [0, 0]
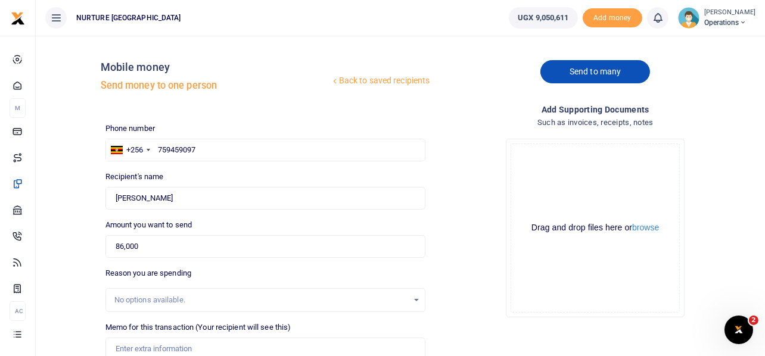
click at [604, 69] on link "Send to many" at bounding box center [595, 71] width 110 height 23
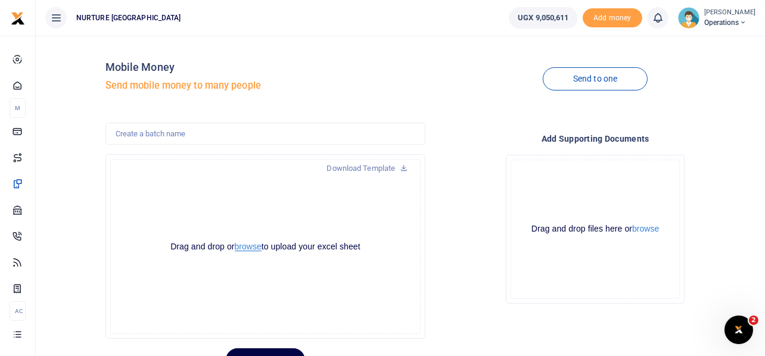
click at [251, 247] on button "browse" at bounding box center [248, 246] width 27 height 9
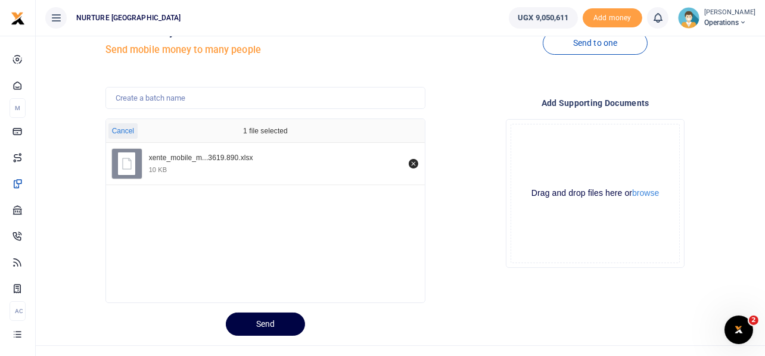
scroll to position [56, 0]
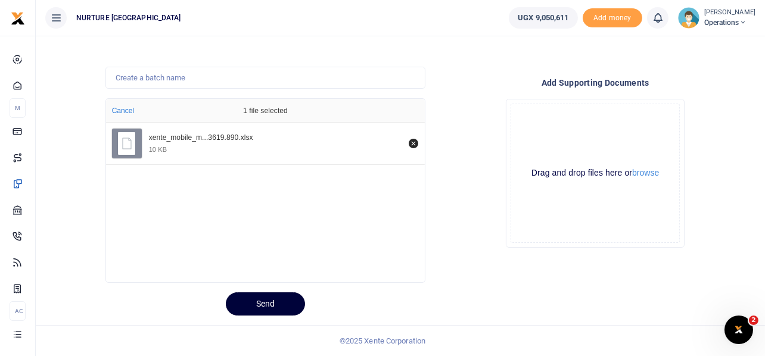
click at [264, 308] on button "Send" at bounding box center [265, 303] width 79 height 23
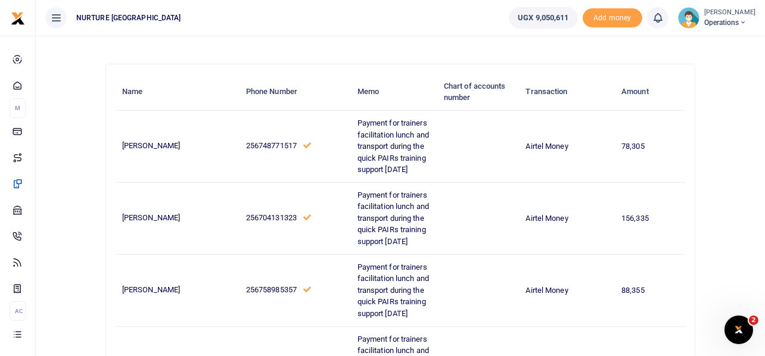
scroll to position [0, 0]
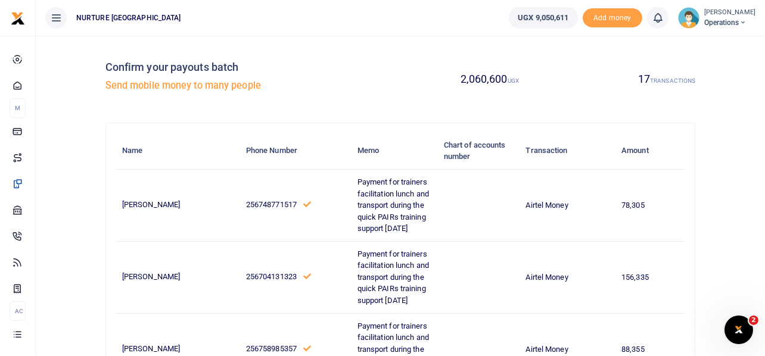
click at [119, 203] on td "Grace Ainembabazi" at bounding box center [178, 205] width 124 height 72
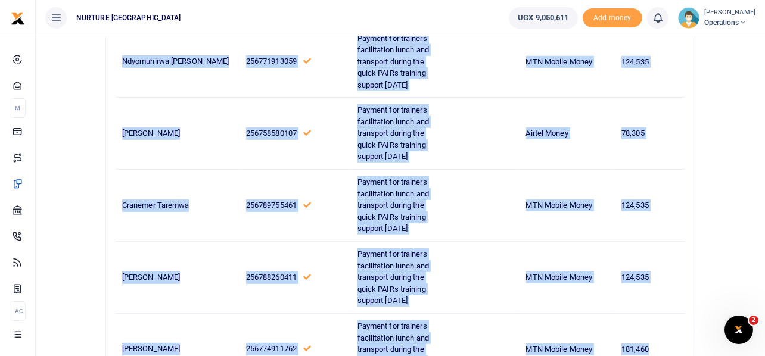
scroll to position [1137, 0]
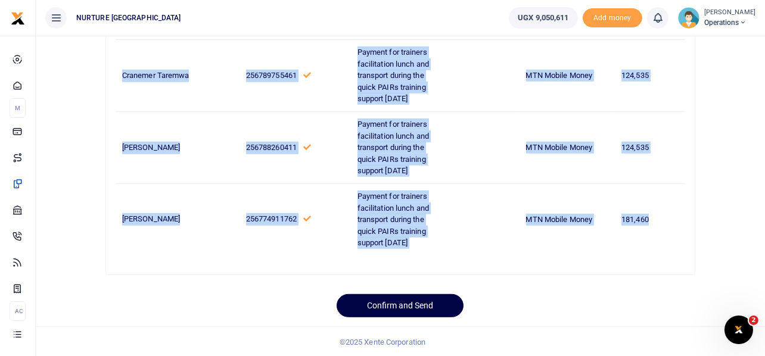
drag, startPoint x: 121, startPoint y: 203, endPoint x: 656, endPoint y: 214, distance: 534.2
copy tbody "Grace Ainembabazi 256748771517 Payment for trainers facilitation lunch and tran…"
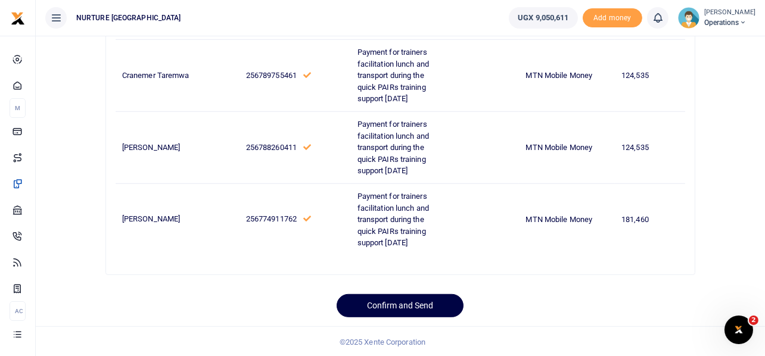
click at [502, 285] on div "Confirm and Send" at bounding box center [400, 301] width 300 height 33
click at [437, 303] on button "Confirm and Send" at bounding box center [399, 305] width 127 height 23
click at [399, 302] on button "Sending for approval" at bounding box center [400, 305] width 138 height 23
drag, startPoint x: 708, startPoint y: 83, endPoint x: 708, endPoint y: 97, distance: 13.7
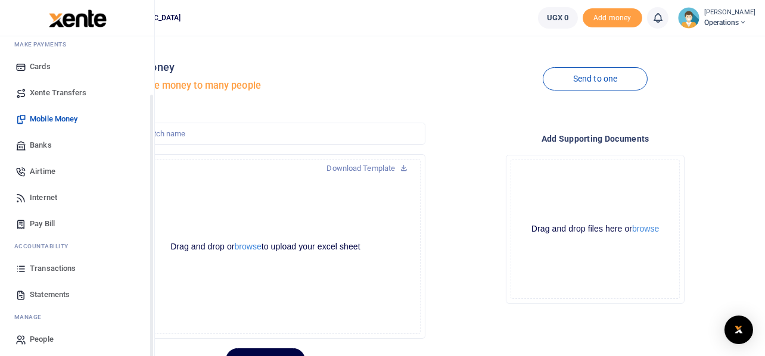
scroll to position [68, 0]
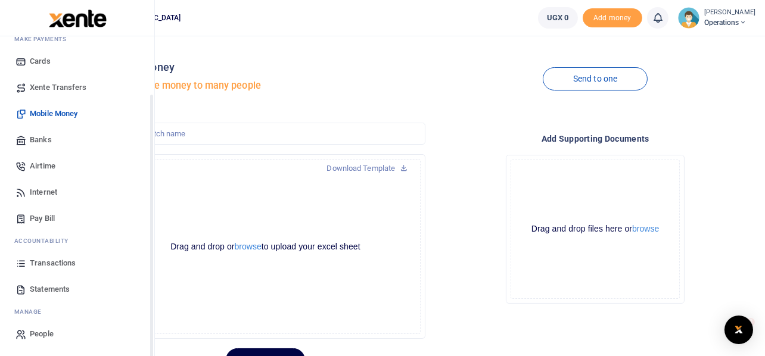
click at [35, 262] on span "Transactions" at bounding box center [53, 263] width 46 height 12
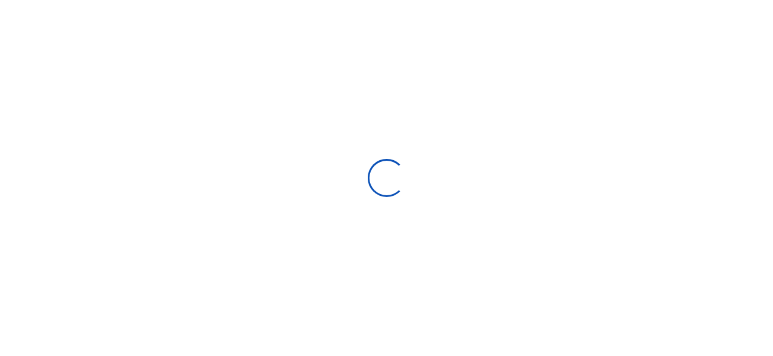
select select
type input "[DATE] - [DATE]"
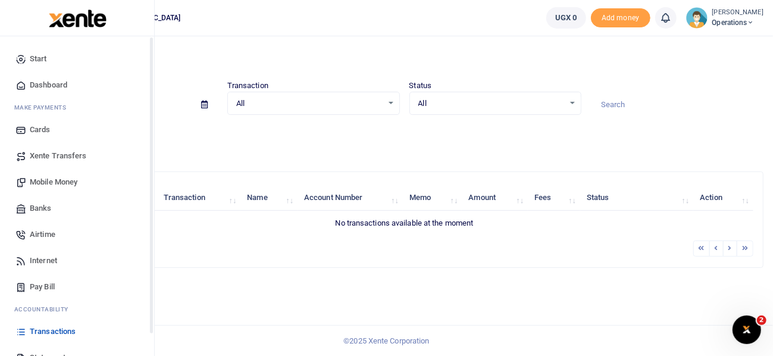
click at [23, 60] on icon at bounding box center [20, 59] width 11 height 11
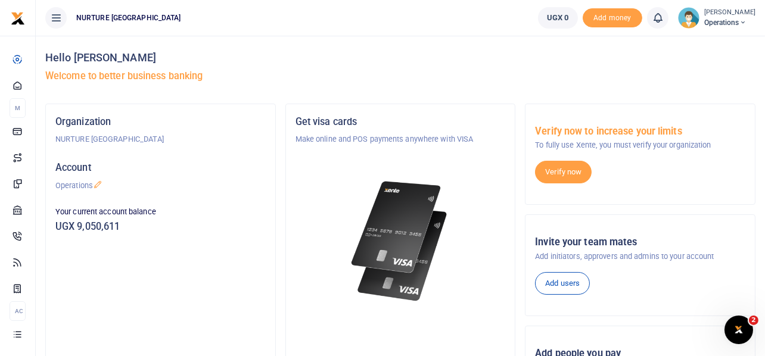
click at [743, 19] on icon at bounding box center [742, 22] width 7 height 8
click at [703, 86] on link "Logout" at bounding box center [710, 87] width 94 height 17
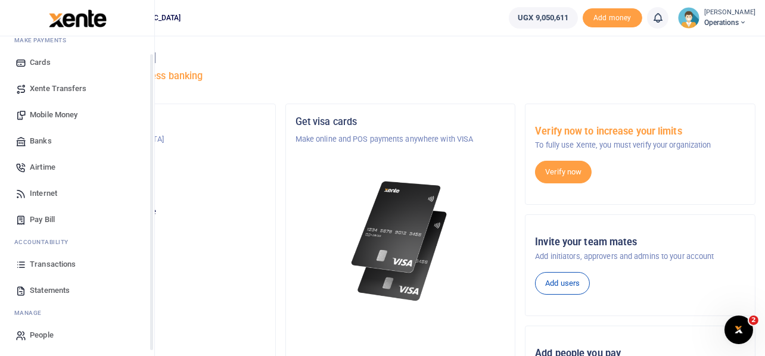
scroll to position [68, 0]
click at [53, 266] on span "Transactions" at bounding box center [53, 263] width 46 height 12
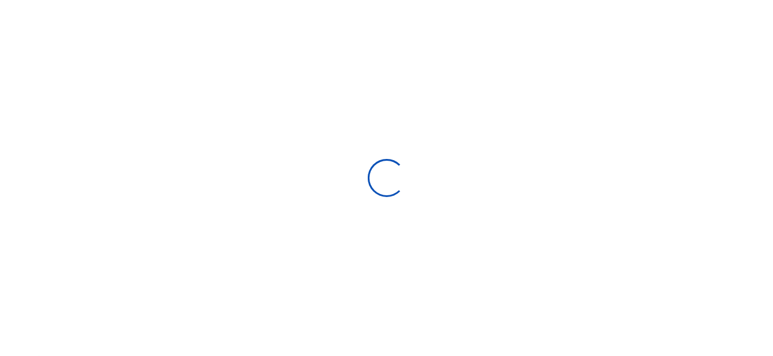
select select
type input "[DATE] - [DATE]"
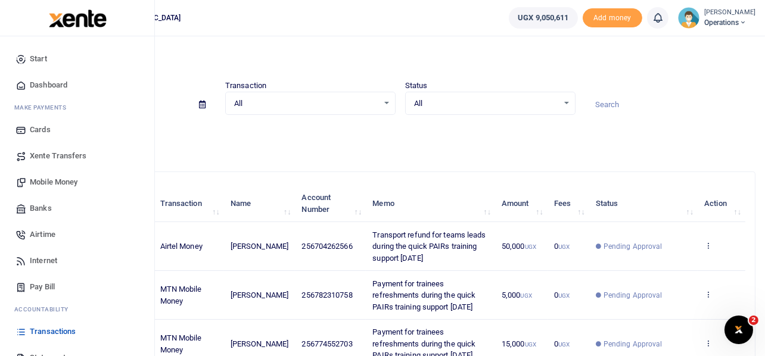
click at [57, 182] on span "Mobile Money" at bounding box center [54, 182] width 48 height 12
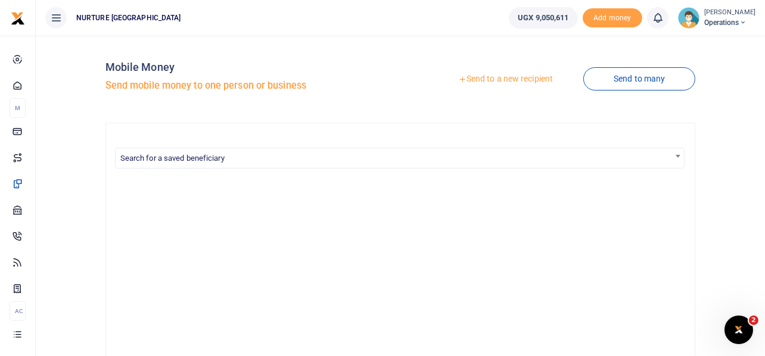
click at [635, 75] on link "Send to many" at bounding box center [639, 78] width 112 height 23
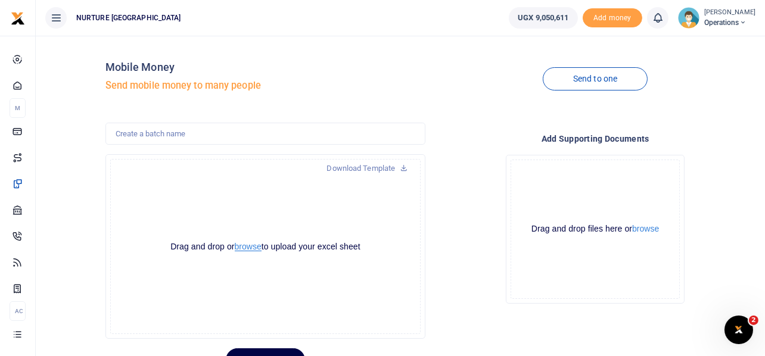
click at [251, 248] on button "browse" at bounding box center [248, 246] width 27 height 9
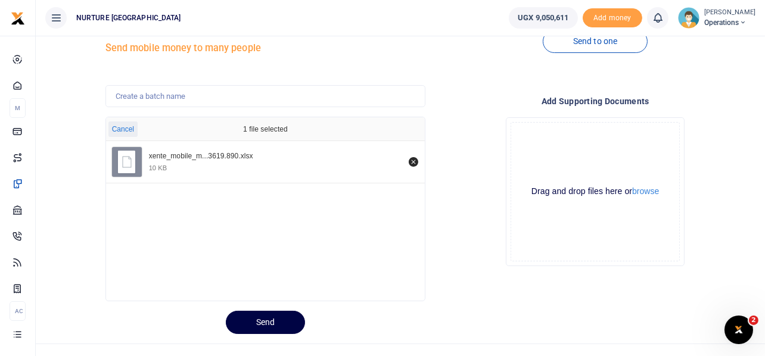
scroll to position [56, 0]
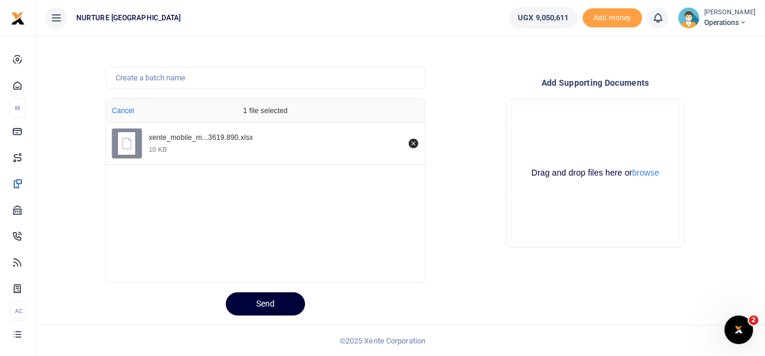
click at [236, 298] on button "Send" at bounding box center [265, 303] width 79 height 23
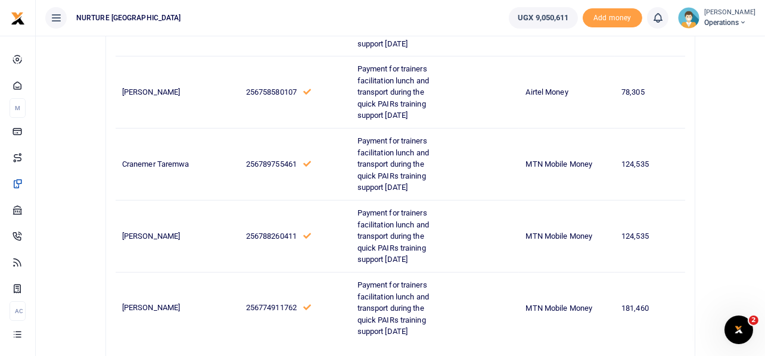
scroll to position [1137, 0]
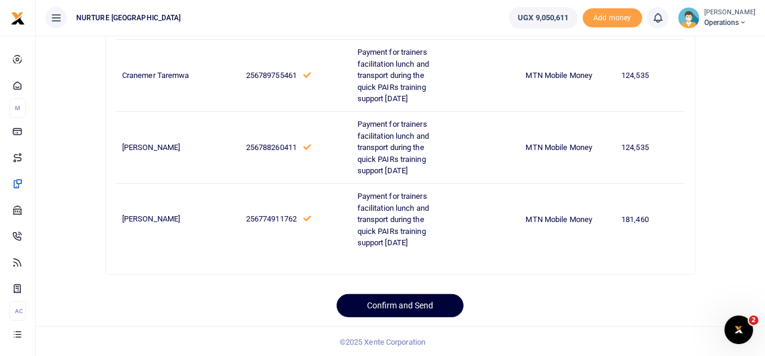
click at [405, 309] on button "Confirm and Send" at bounding box center [399, 305] width 127 height 23
